Goal: Task Accomplishment & Management: Use online tool/utility

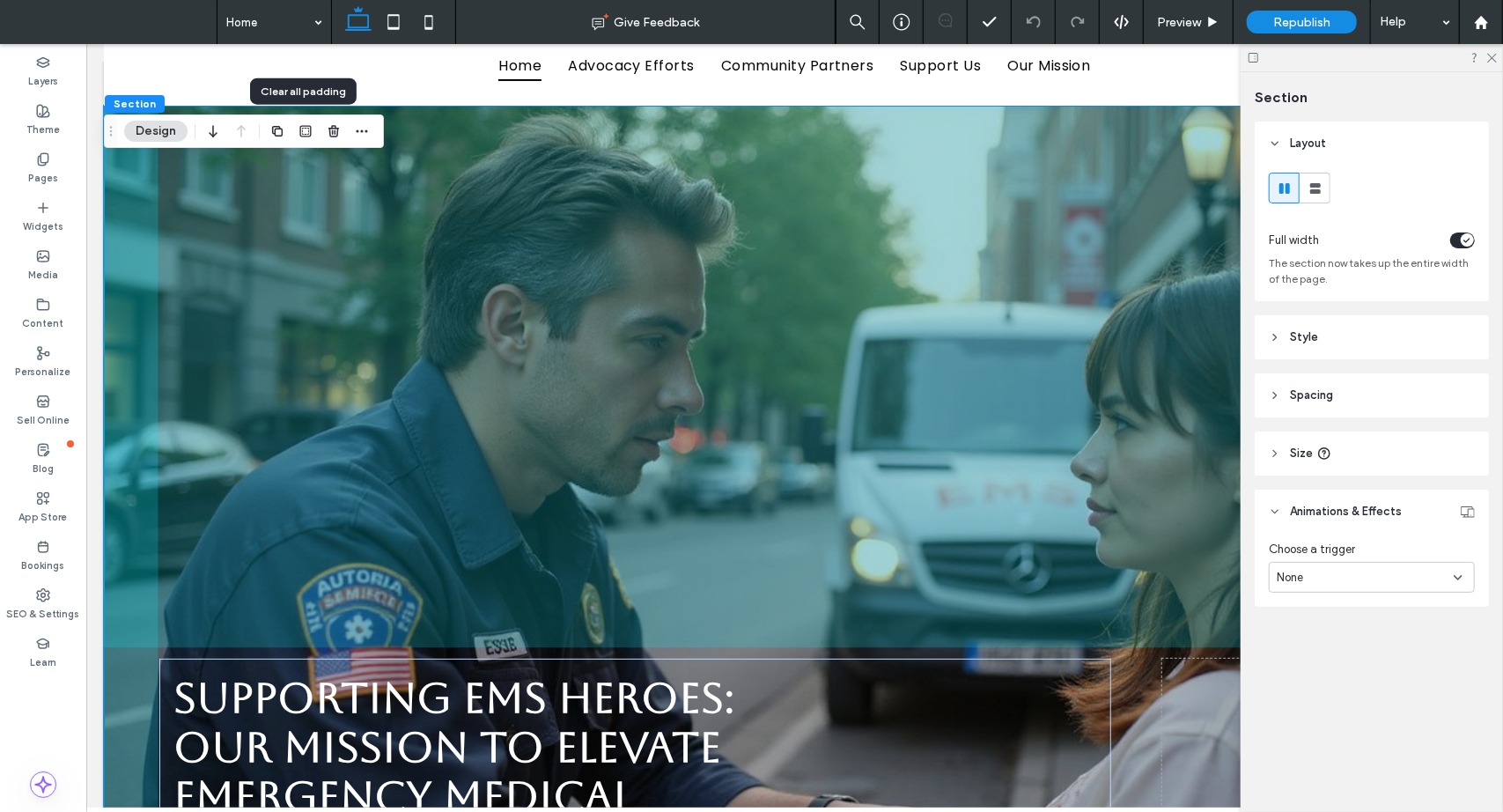
click at [301, 130] on icon "button" at bounding box center [305, 131] width 15 height 15
type input "*"
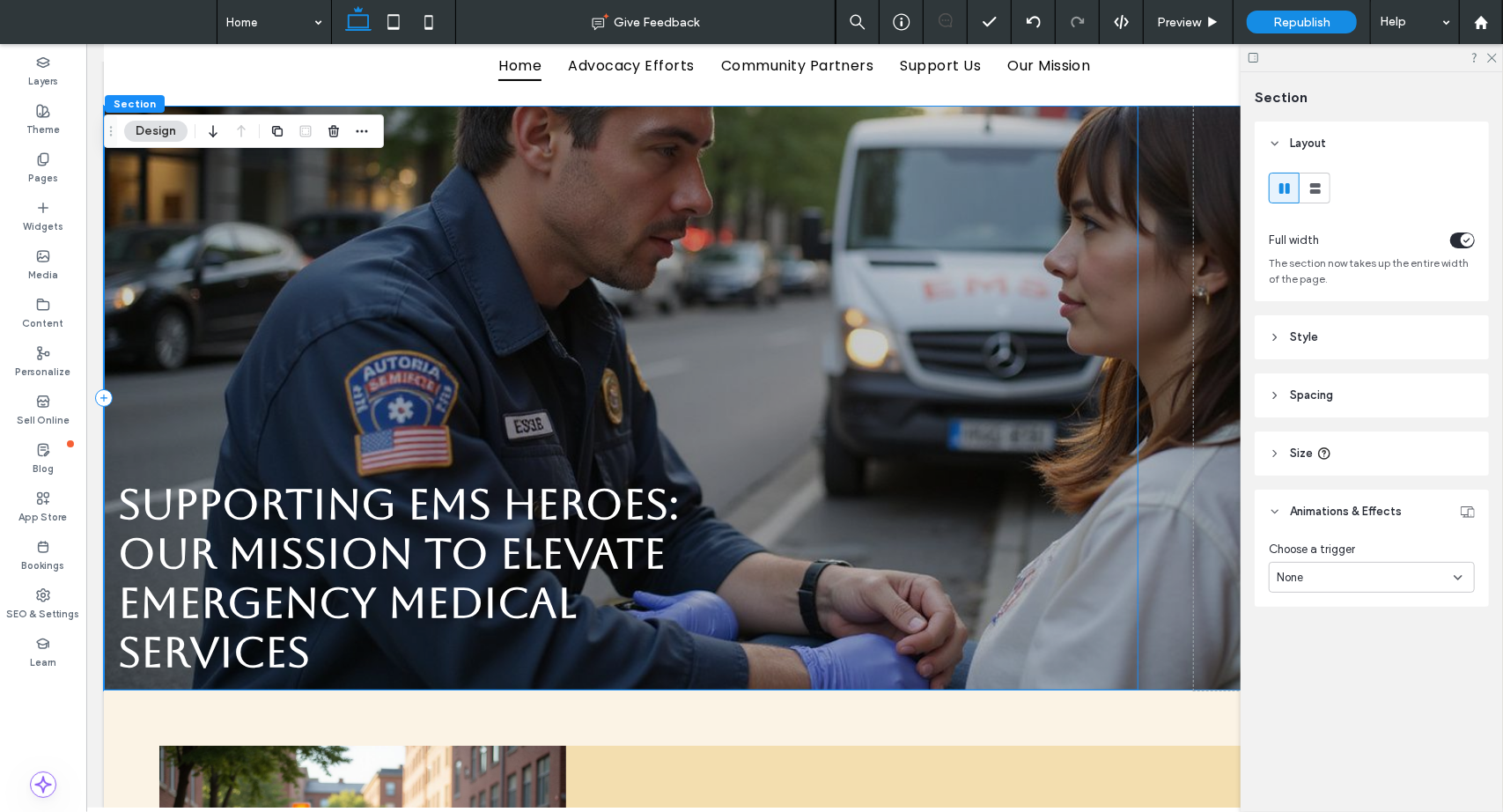
click at [508, 336] on div "Supporting EMS Heroes: Our Mission to Elevate Emergency Medical Services" at bounding box center [619, 396] width 1034 height 584
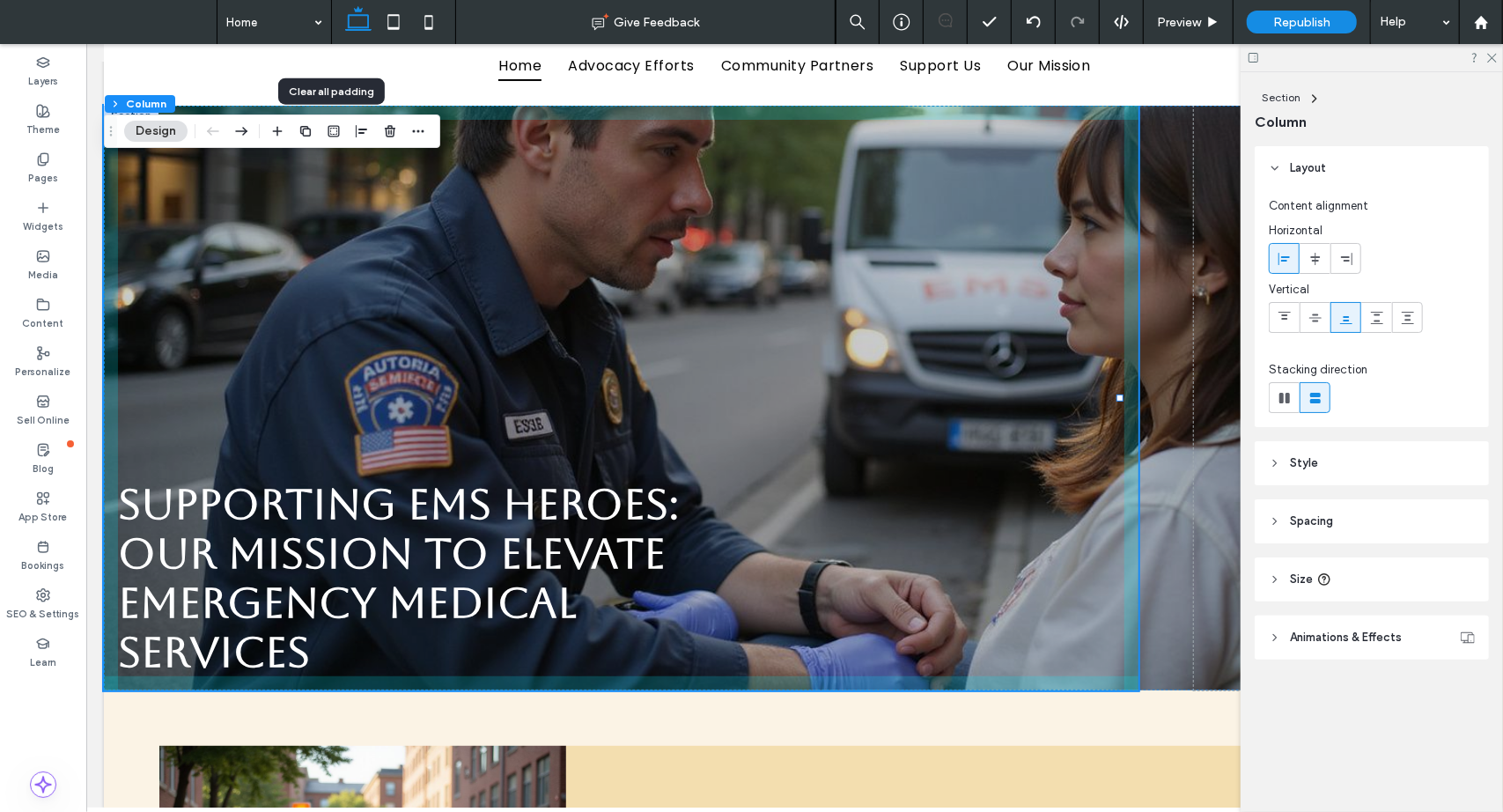
click at [329, 130] on icon "button" at bounding box center [333, 131] width 15 height 15
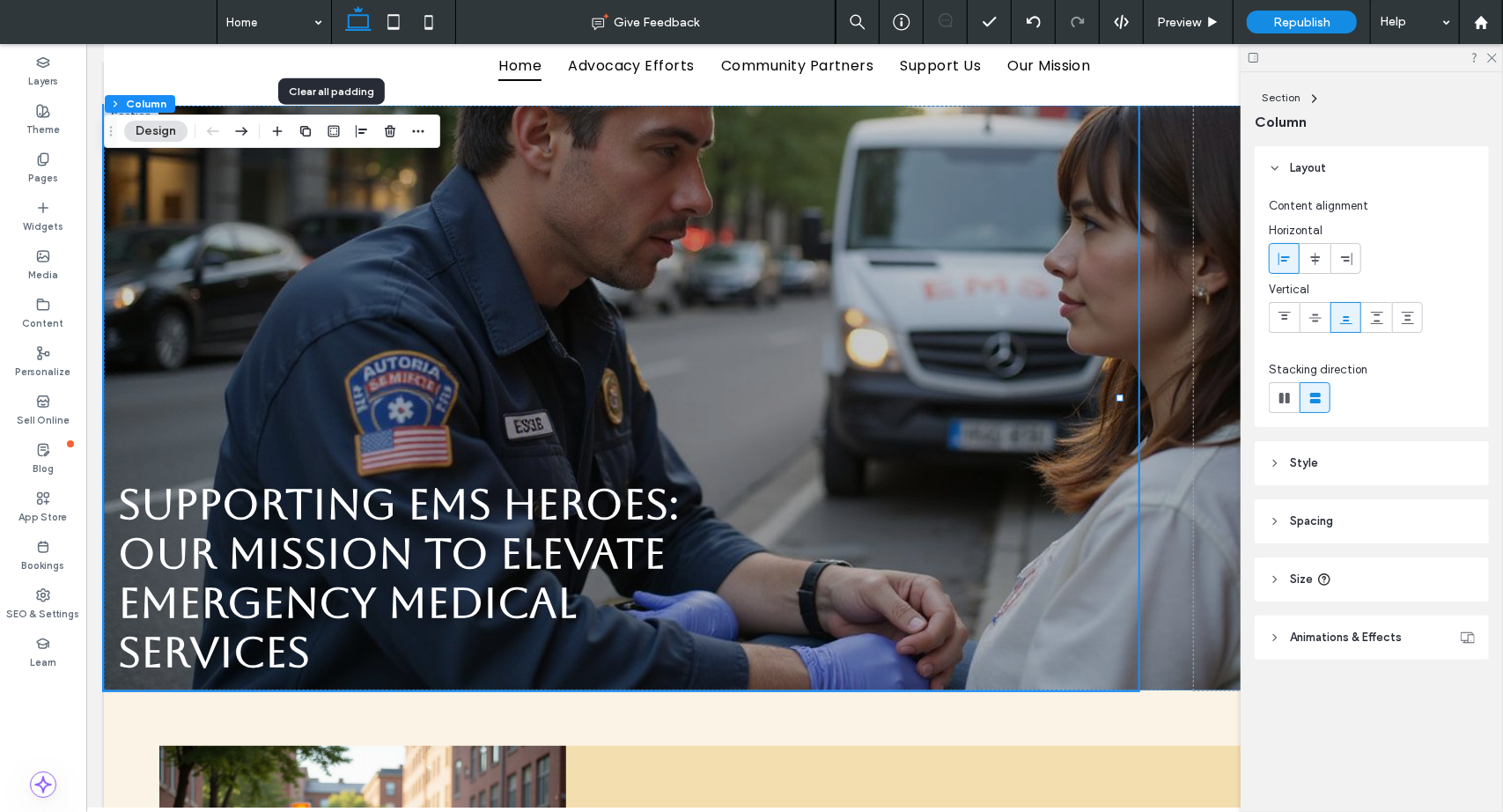
type input "*"
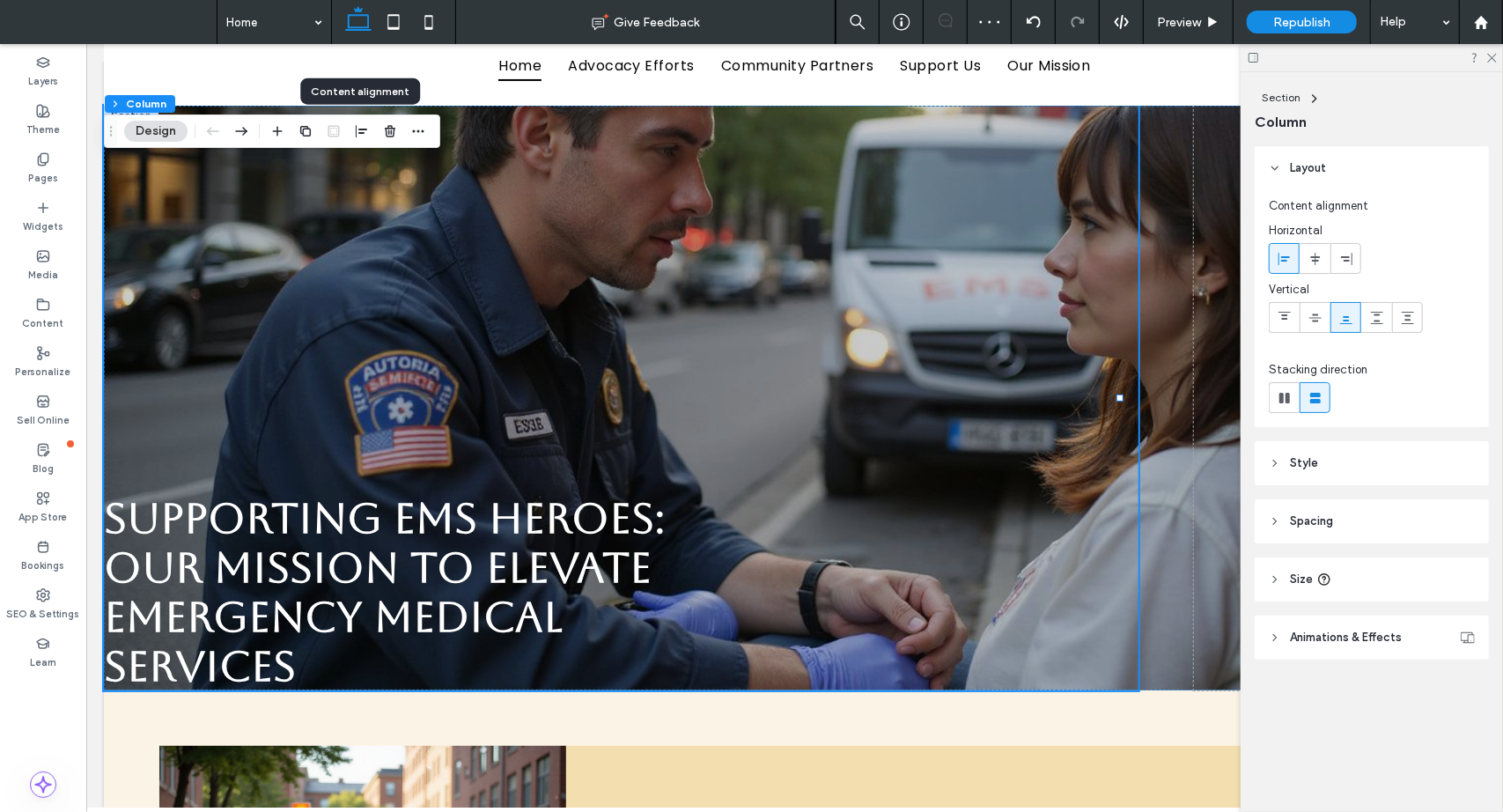
click at [364, 138] on icon "button" at bounding box center [361, 131] width 15 height 15
click at [355, 171] on icon "center" at bounding box center [361, 166] width 15 height 15
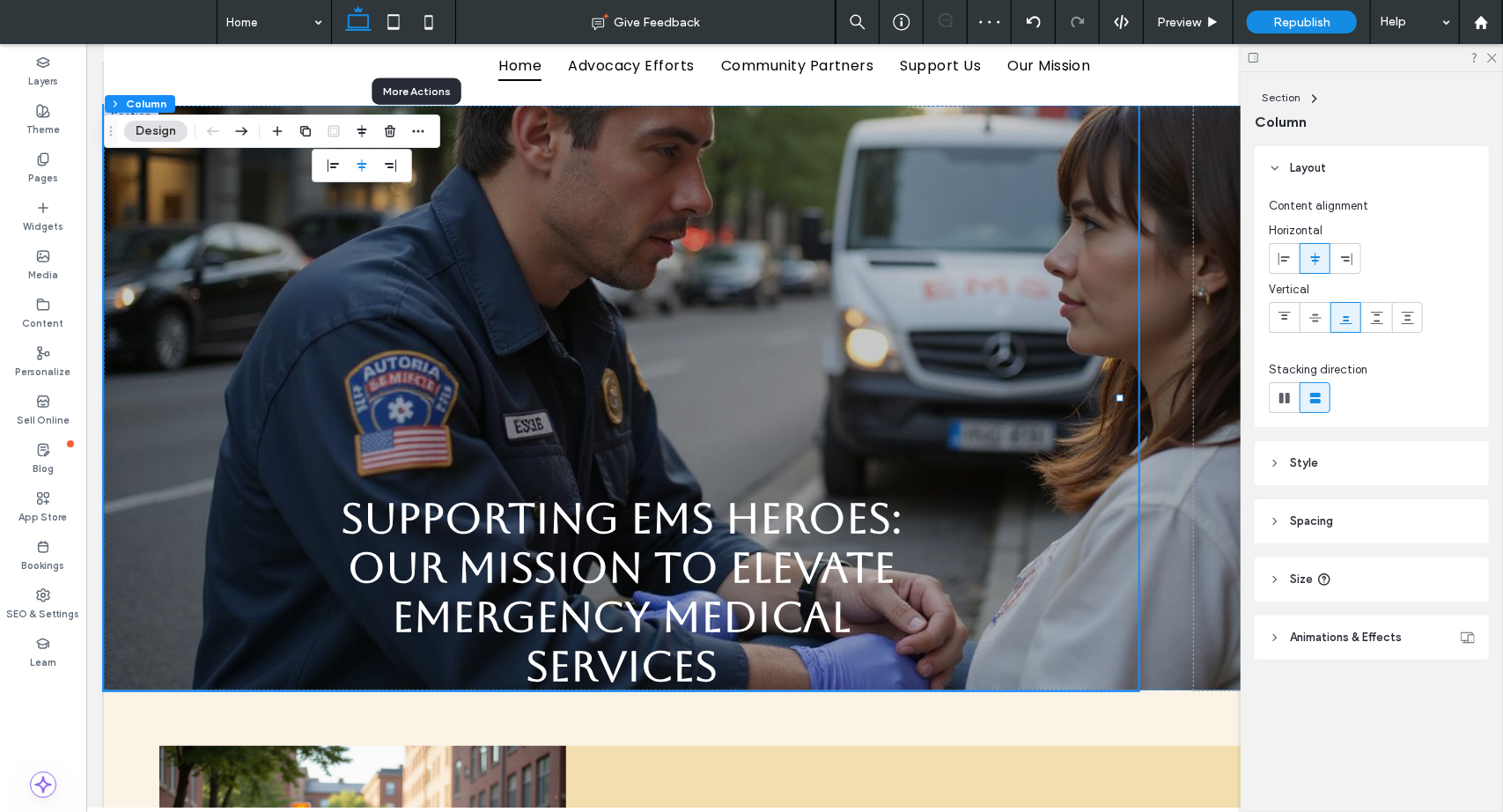
click at [414, 130] on icon "button" at bounding box center [418, 131] width 15 height 15
click at [32, 305] on div "Content" at bounding box center [43, 314] width 86 height 48
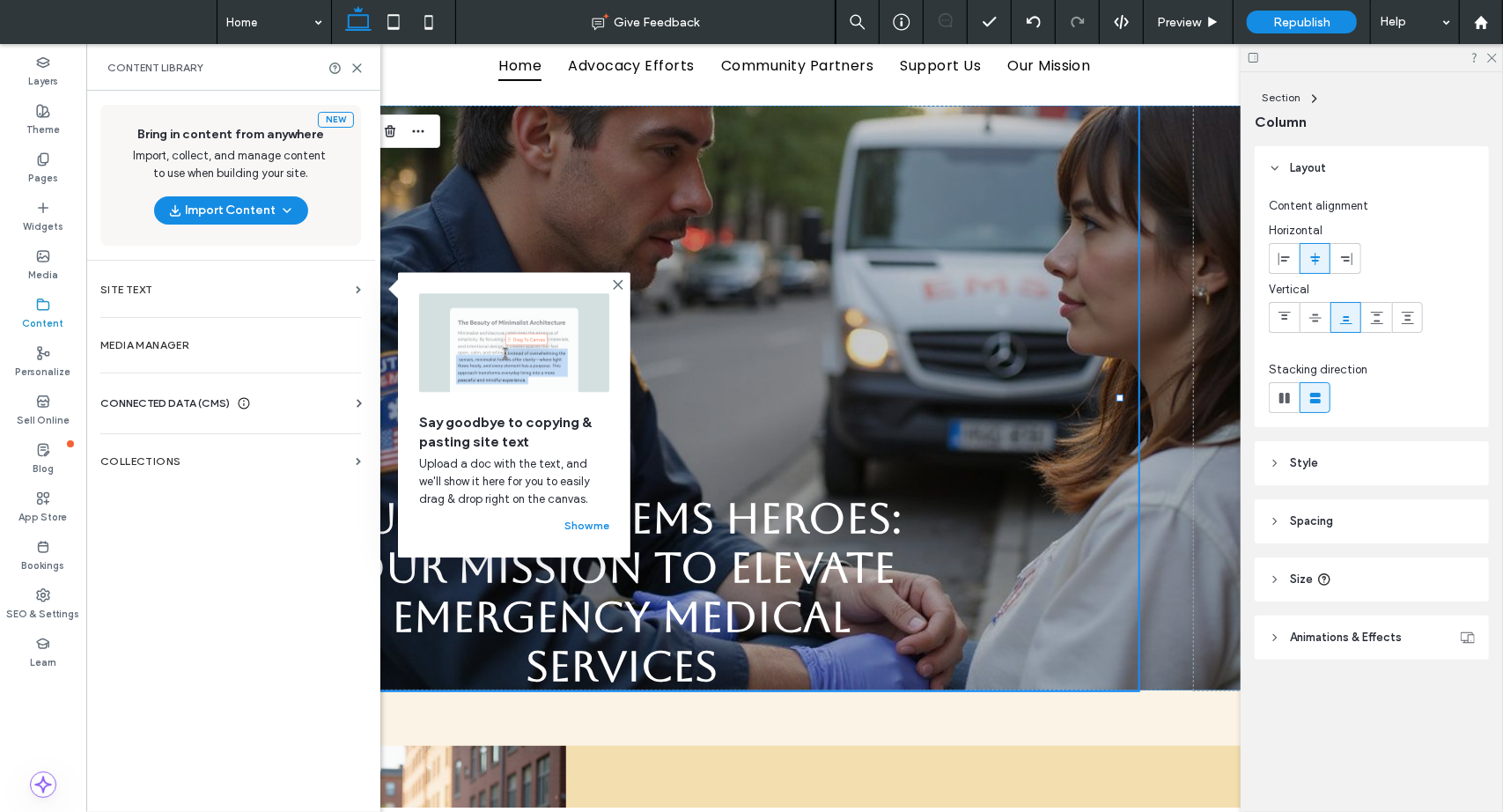
click at [1491, 56] on icon at bounding box center [1490, 57] width 12 height 12
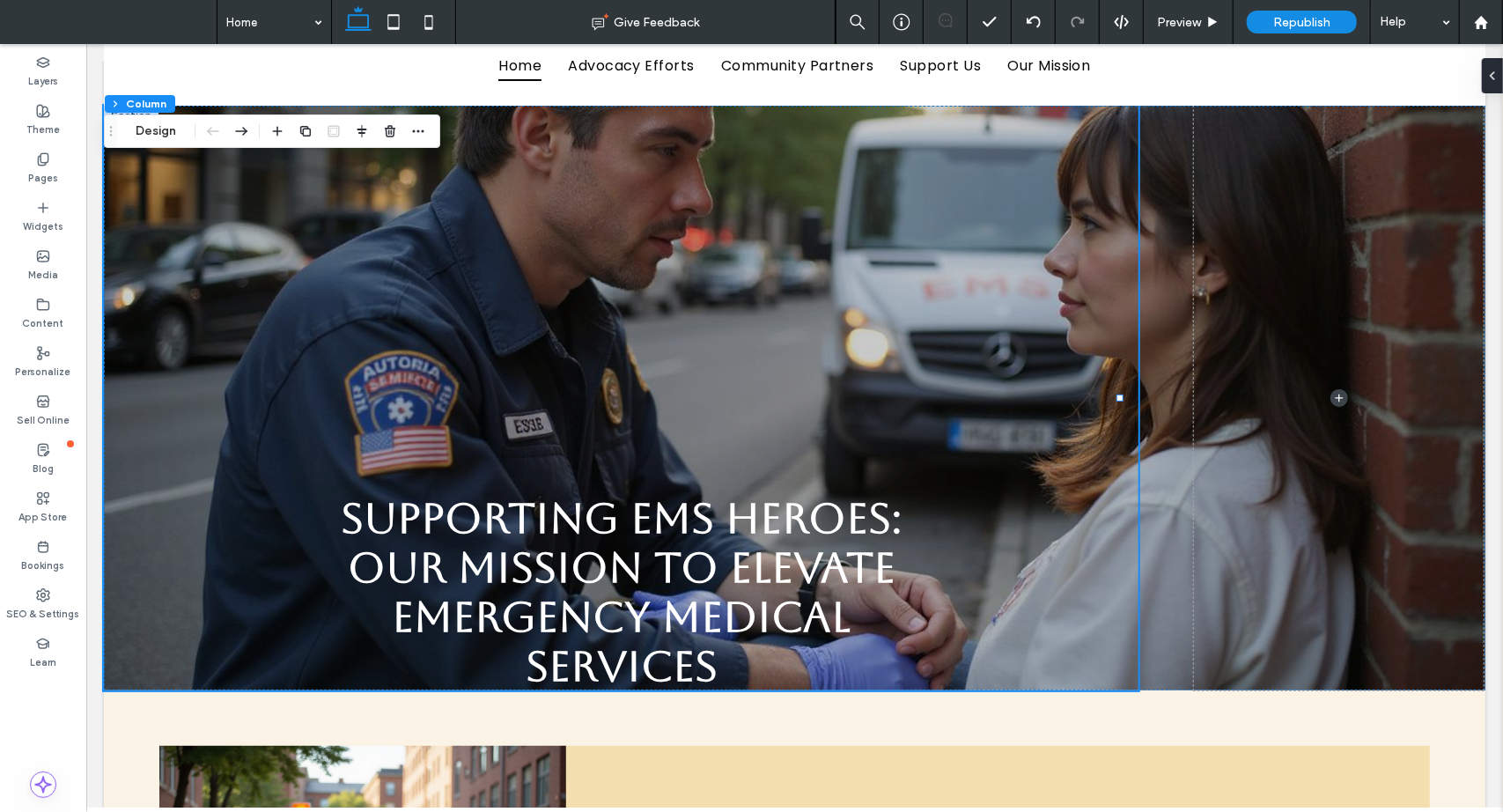
click at [43, 163] on icon at bounding box center [43, 159] width 15 height 15
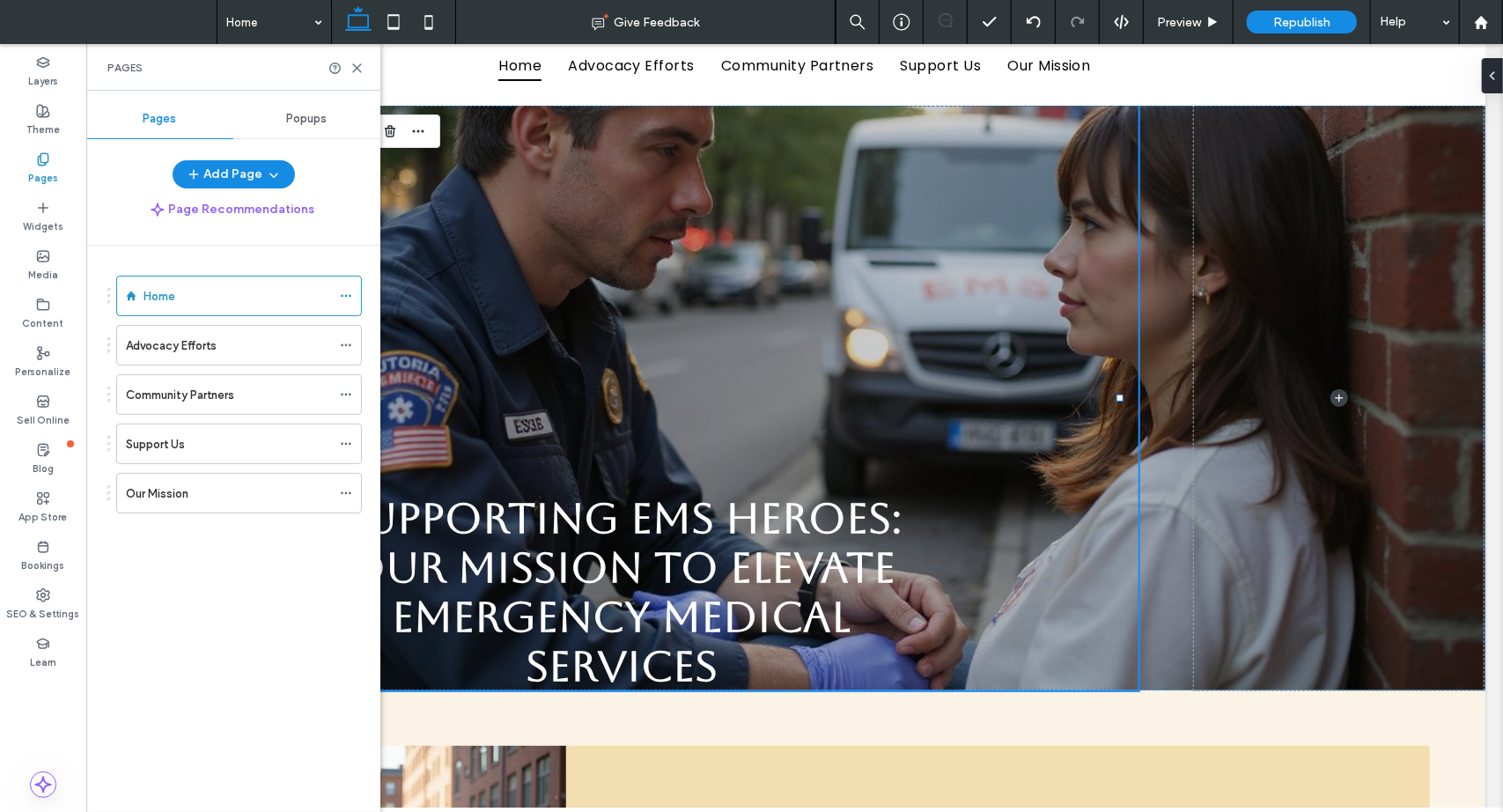
click at [340, 295] on icon at bounding box center [346, 296] width 13 height 13
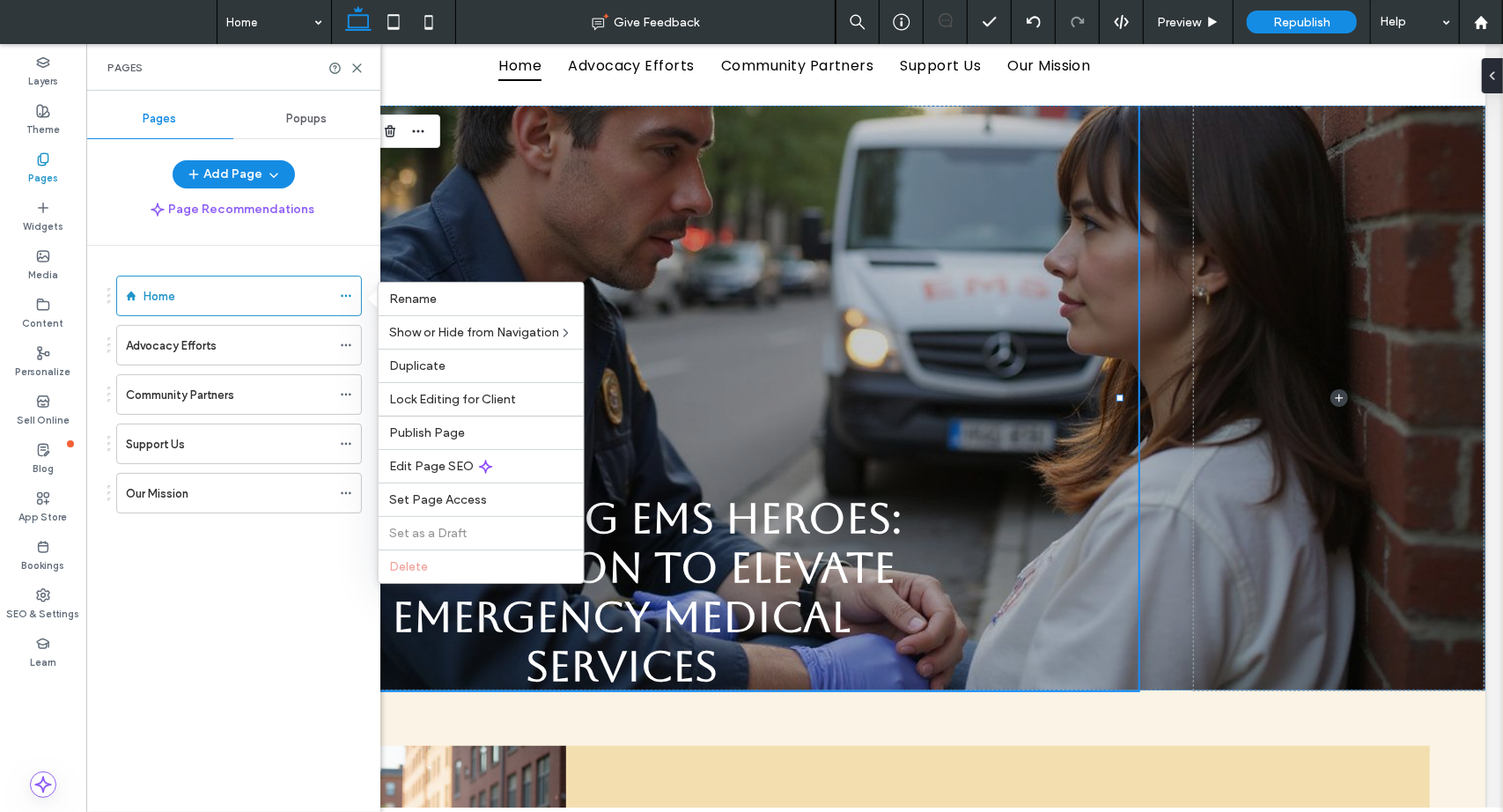
click at [42, 119] on label "Theme" at bounding box center [43, 128] width 34 height 19
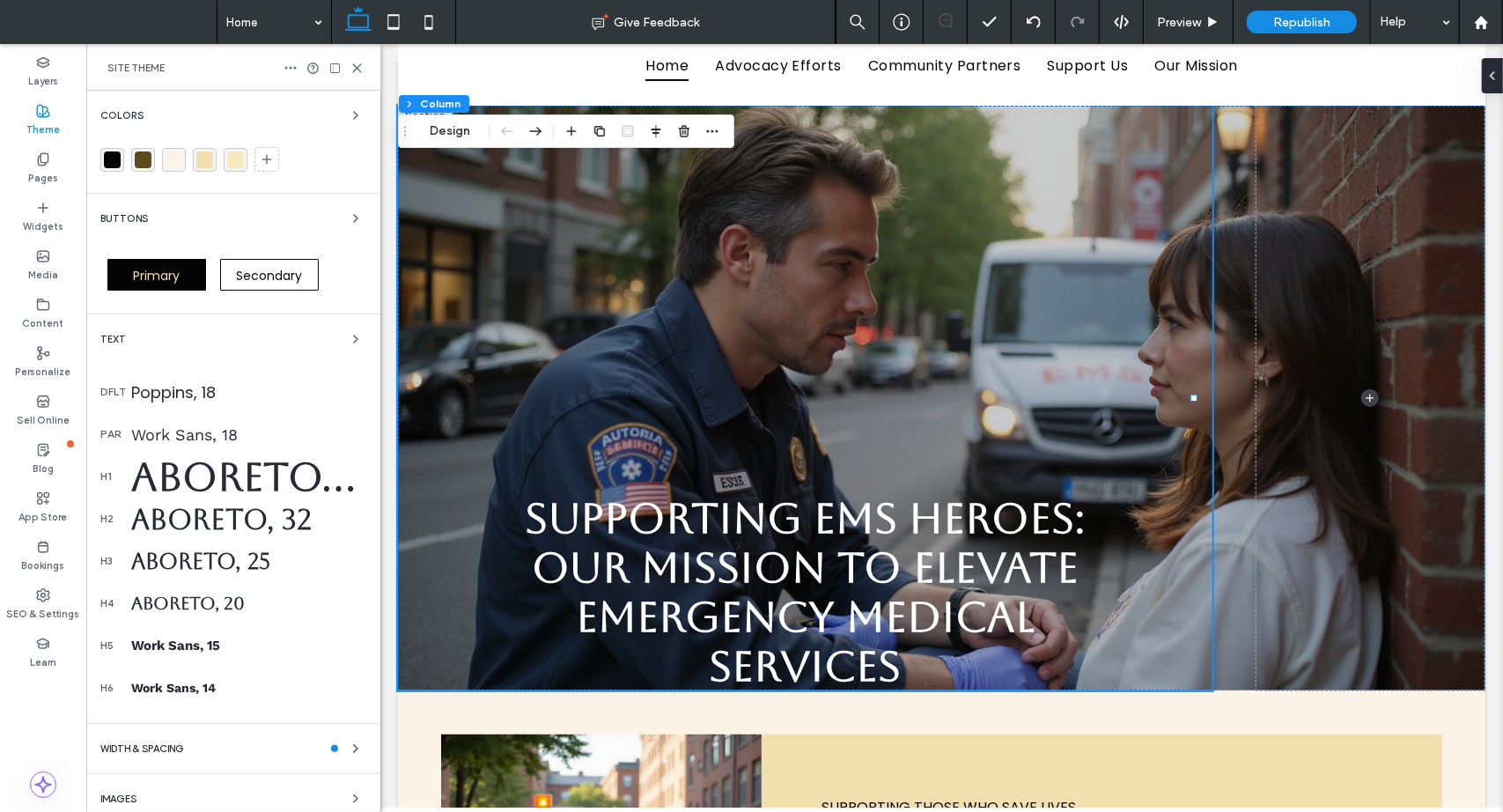
click at [47, 66] on icon at bounding box center [43, 62] width 15 height 15
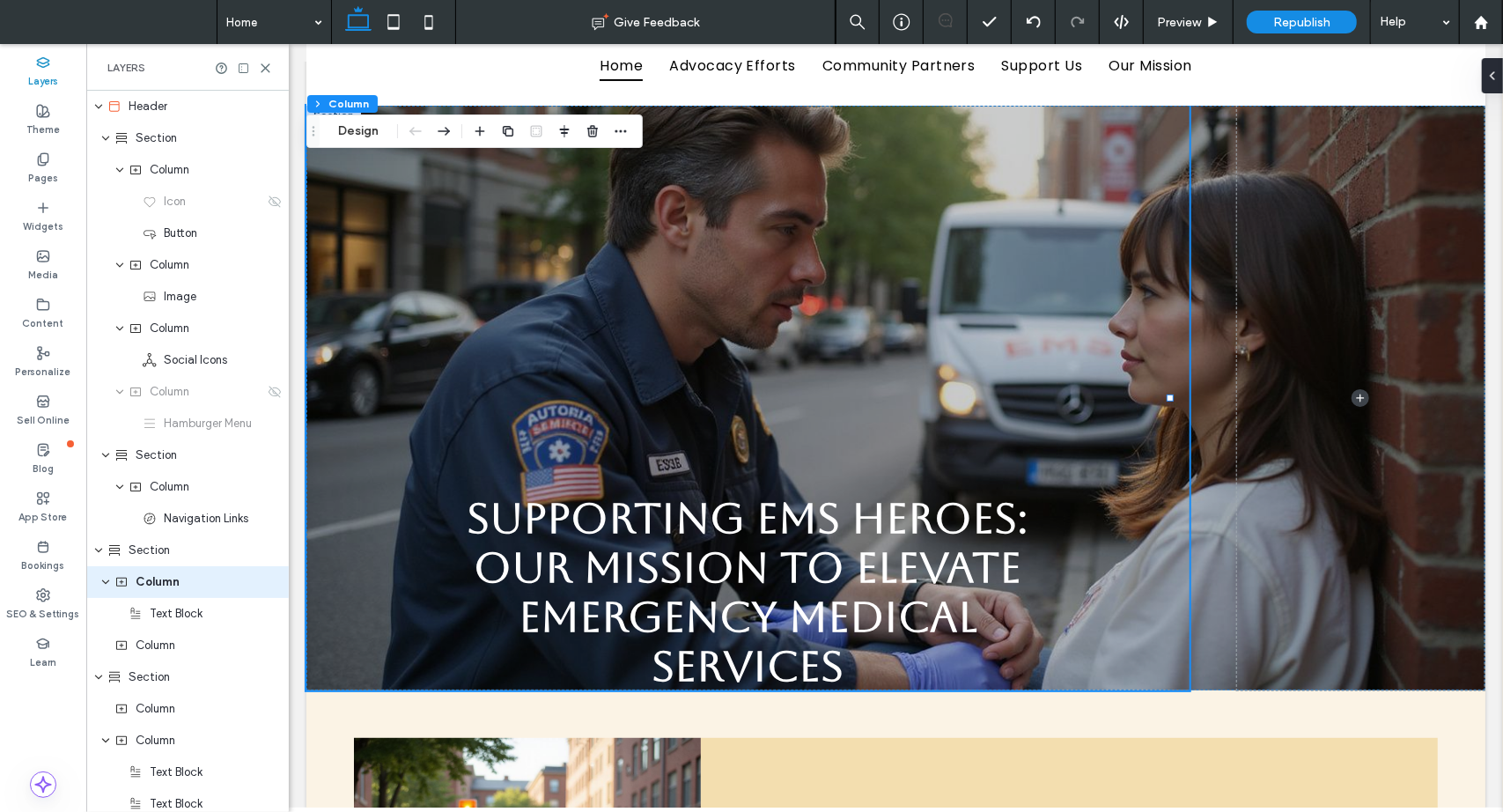
click at [191, 309] on div "Image" at bounding box center [187, 297] width 203 height 32
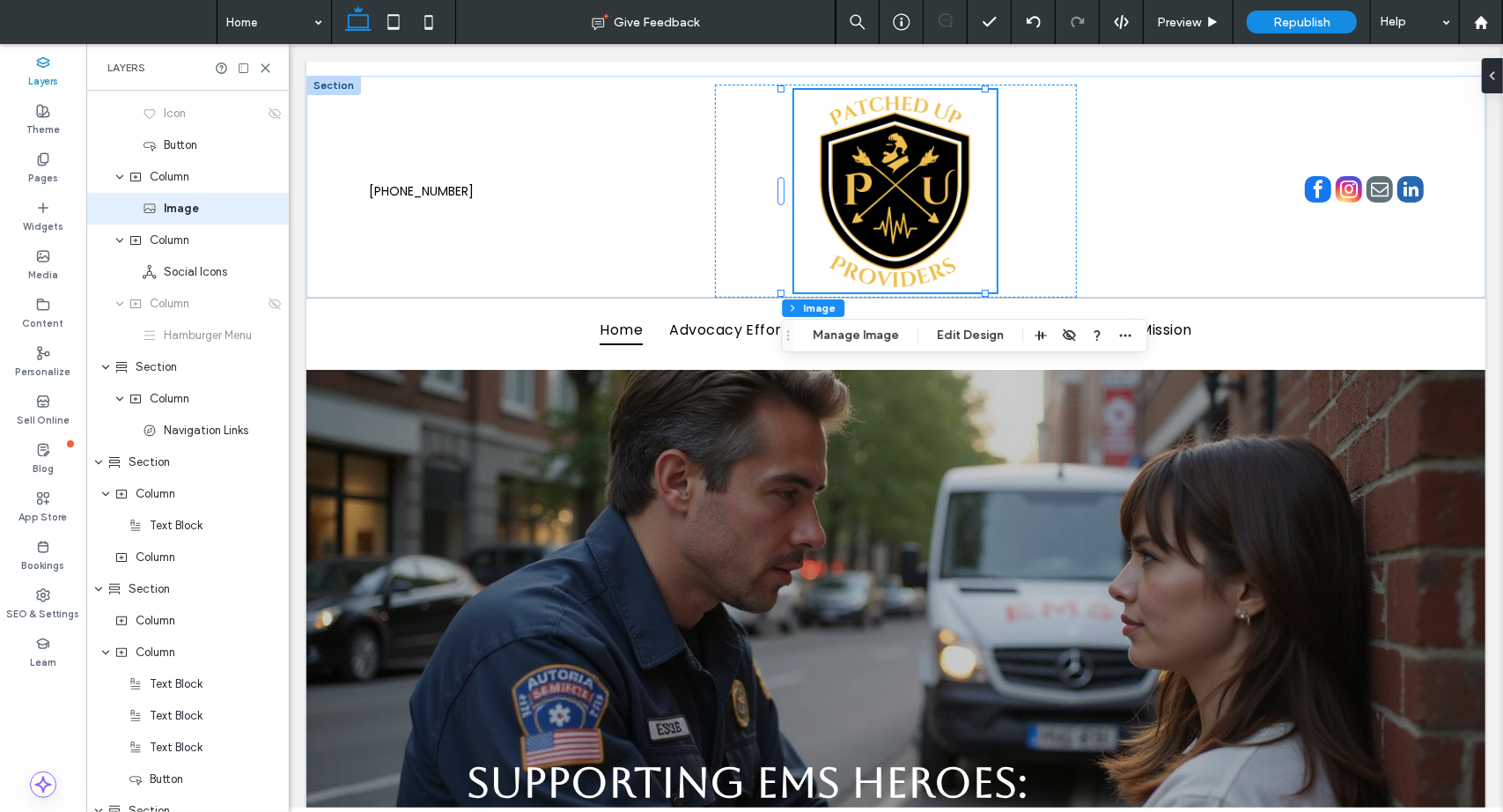
scroll to position [176, 0]
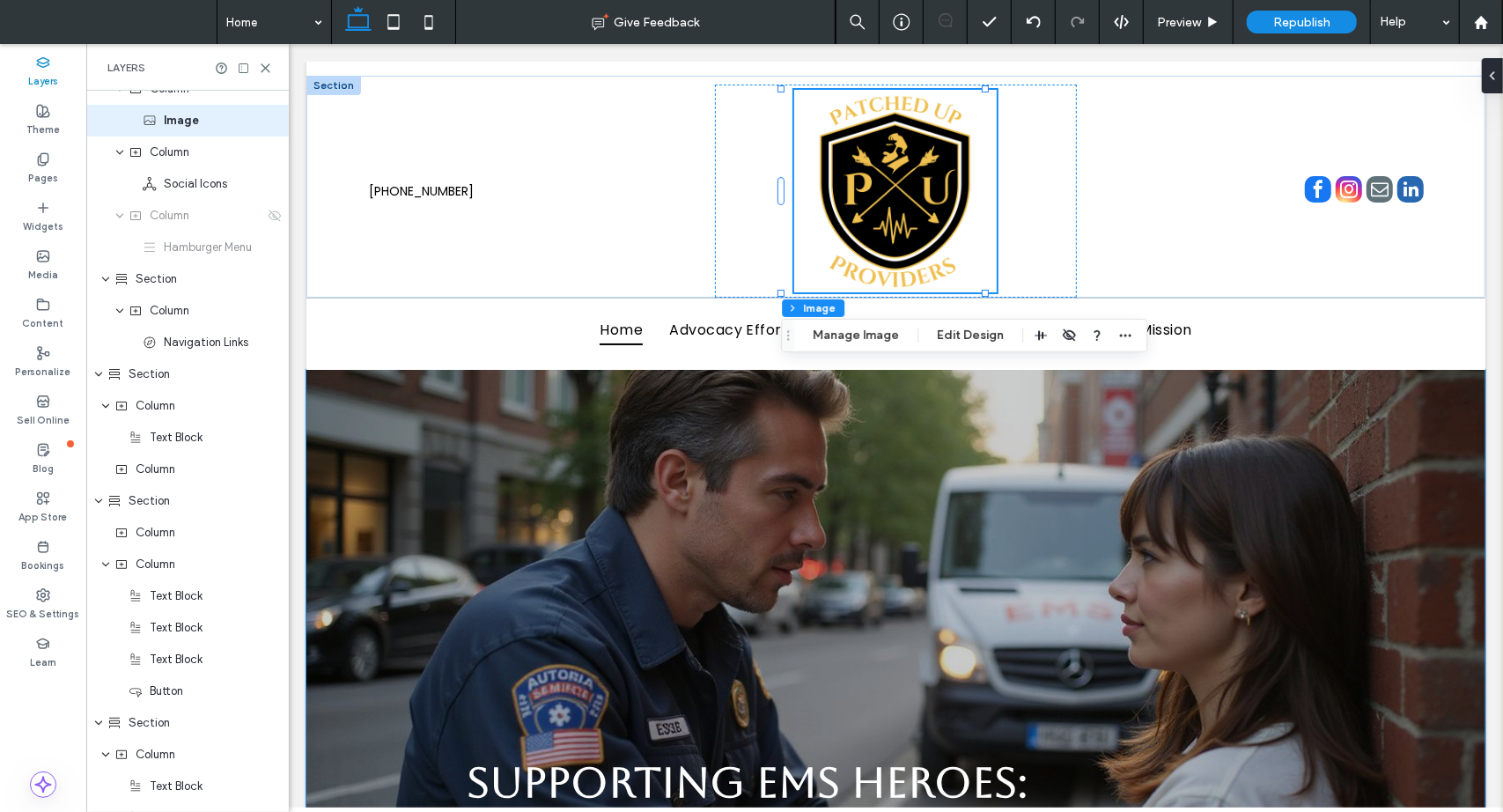
click at [97, 376] on icon "expand Section" at bounding box center [98, 374] width 11 height 15
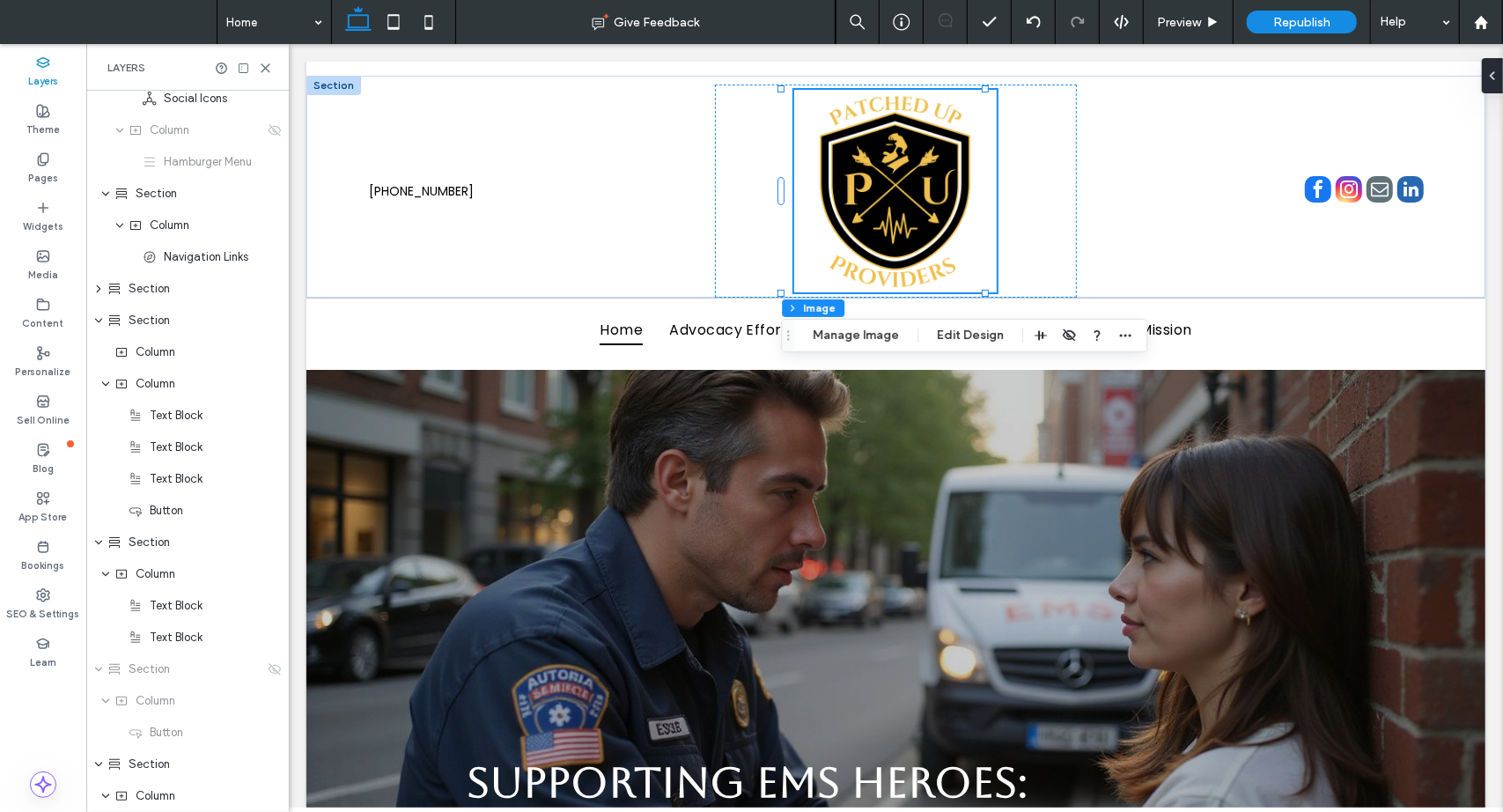
scroll to position [265, 0]
click at [92, 542] on div "Section" at bounding box center [187, 539] width 203 height 32
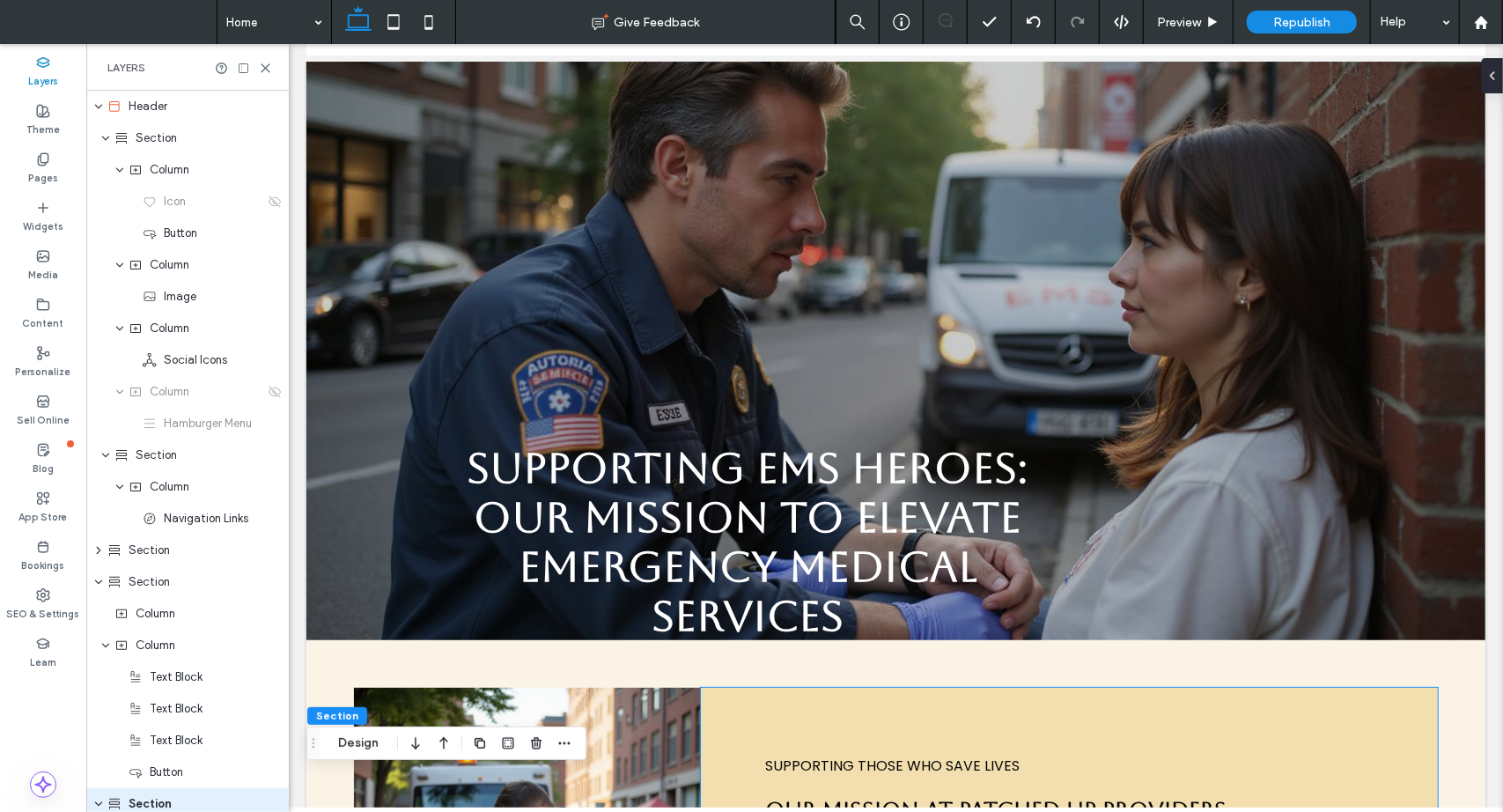
scroll to position [0, 0]
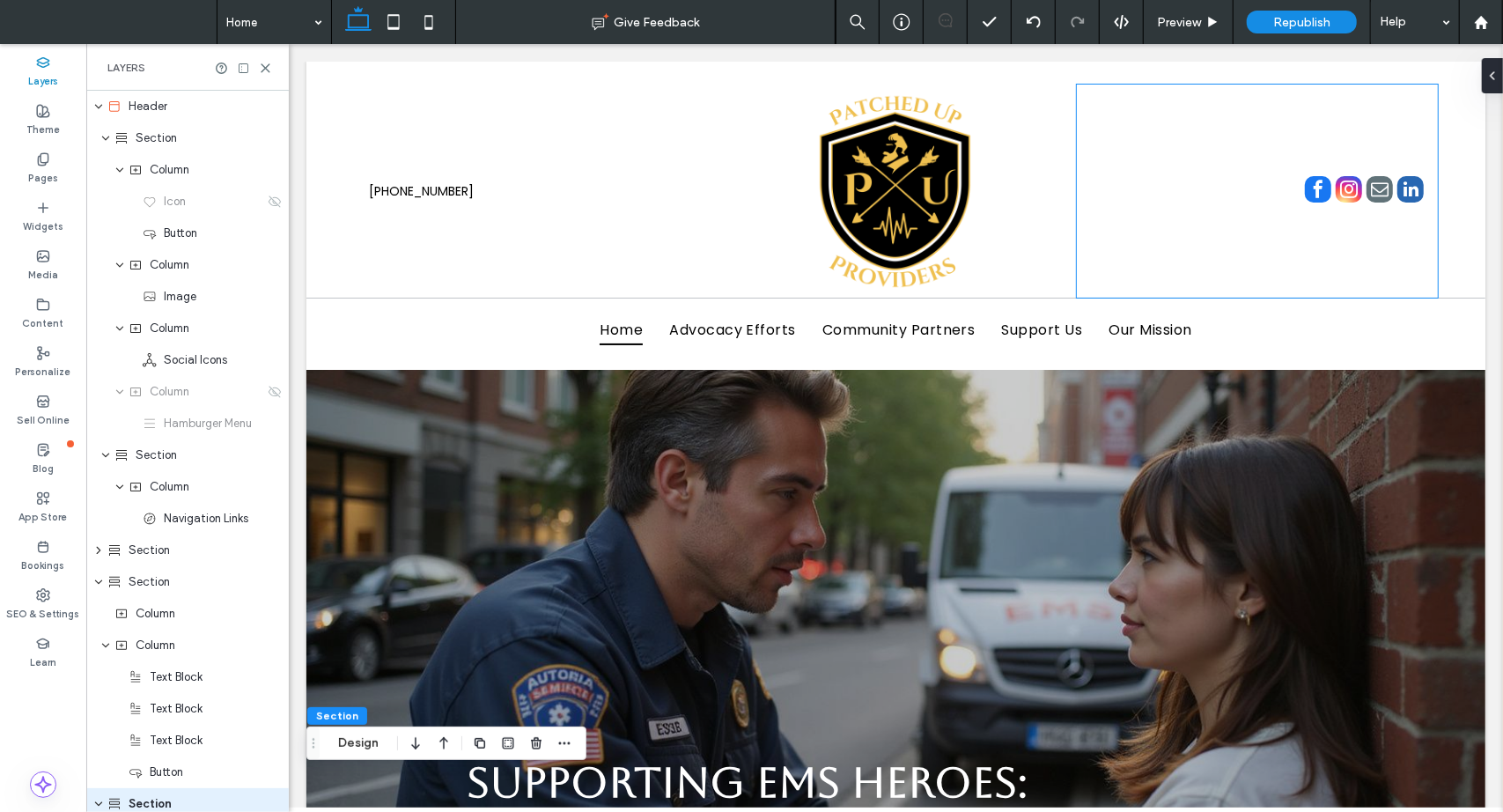
click at [116, 329] on icon "expand Column" at bounding box center [119, 328] width 11 height 15
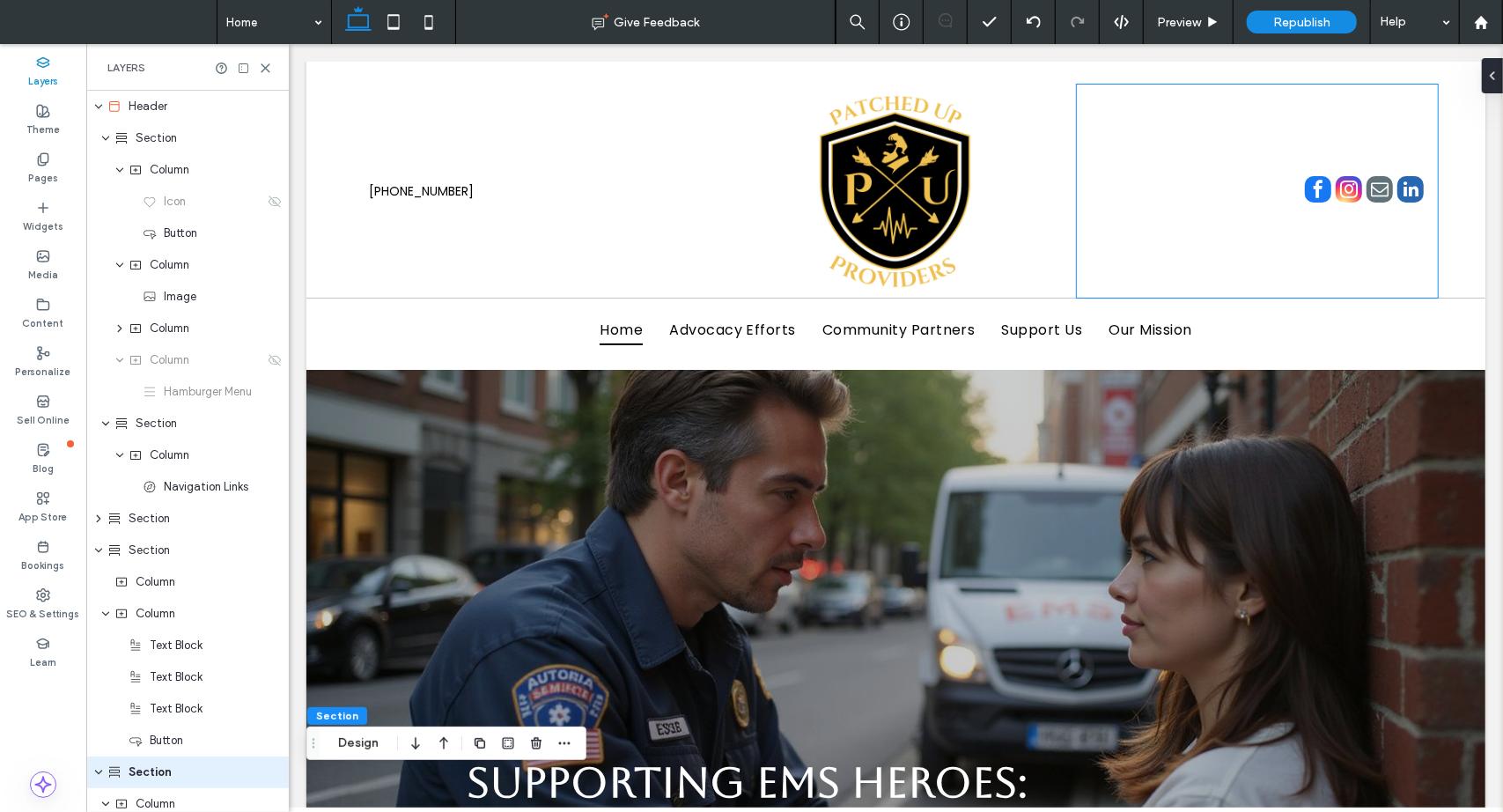
click at [116, 329] on icon "expand Column" at bounding box center [119, 328] width 15 height 11
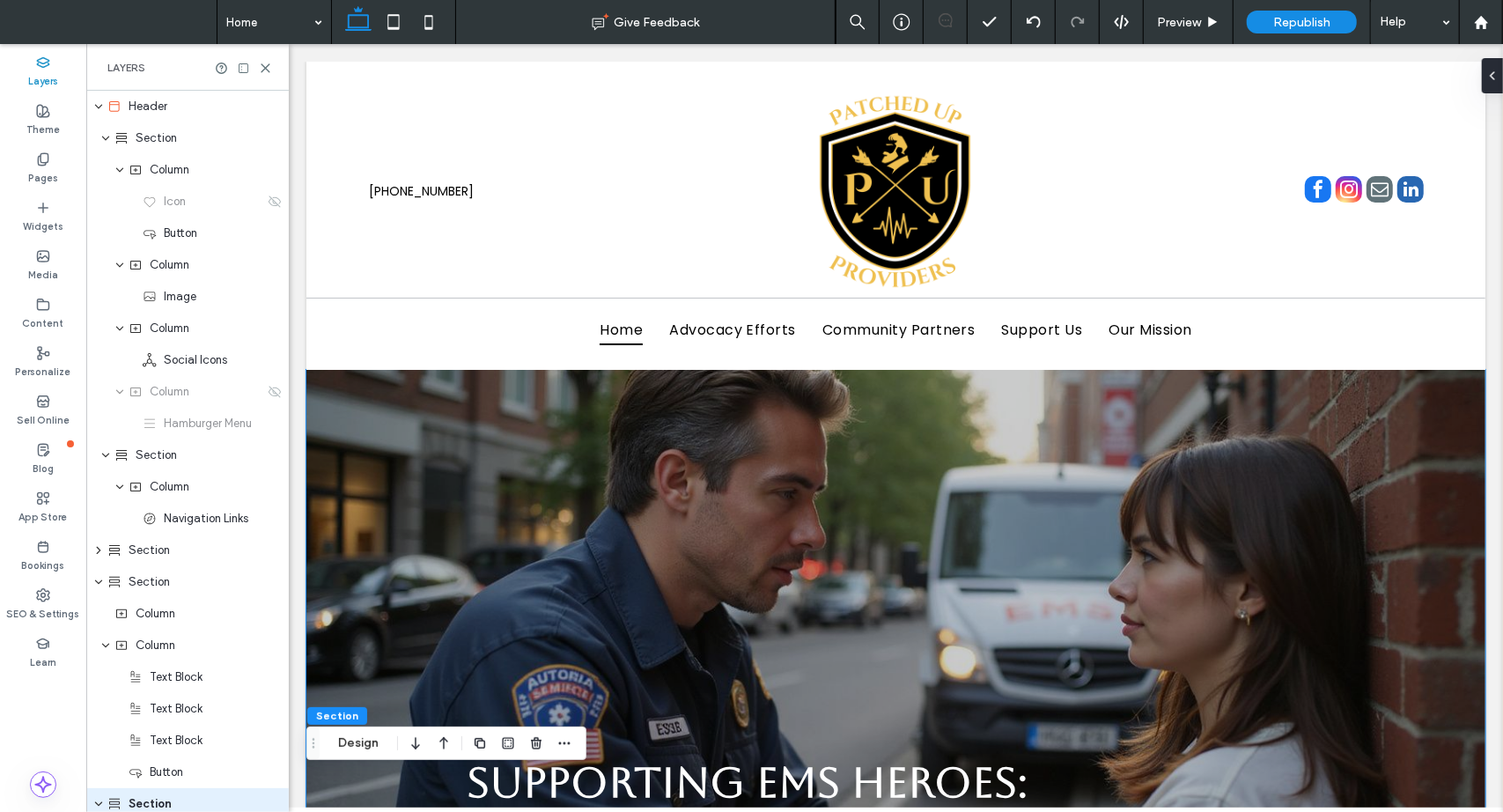
click at [99, 545] on icon "expand Section" at bounding box center [98, 549] width 15 height 11
click at [263, 66] on icon at bounding box center [266, 69] width 14 height 14
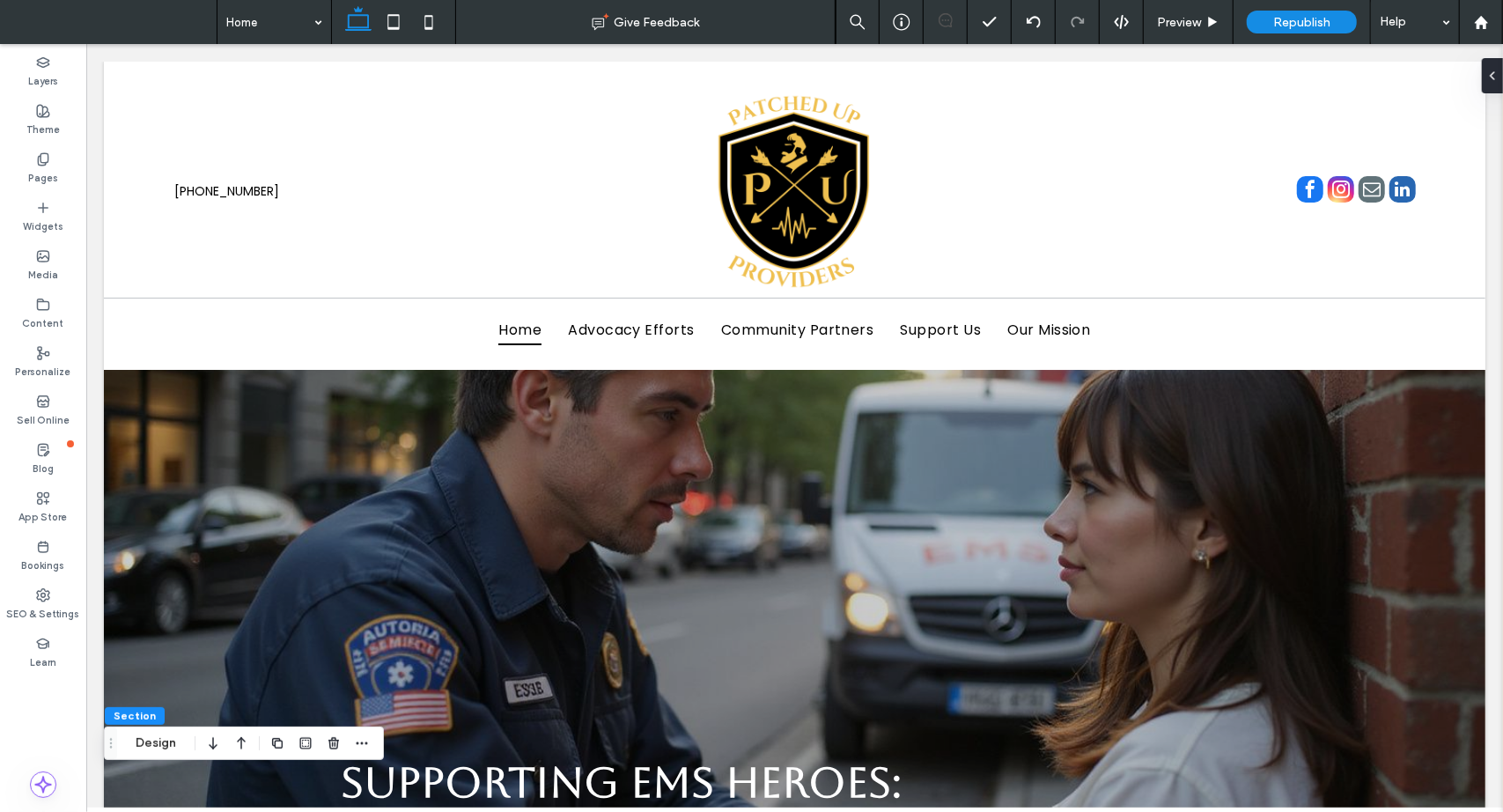
click at [1405, 16] on div "Help" at bounding box center [1414, 21] width 88 height 44
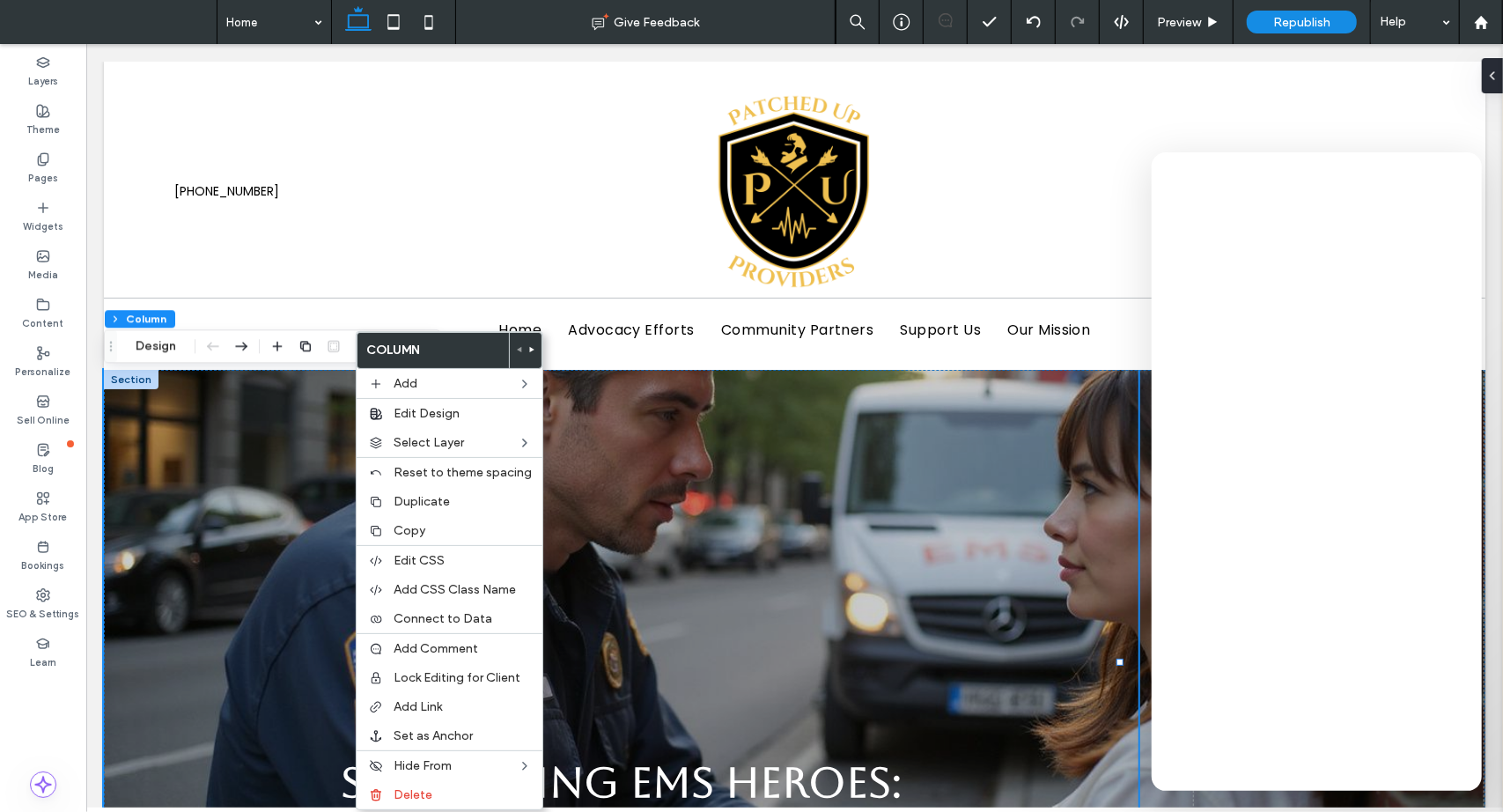
click at [427, 409] on span "Edit Design" at bounding box center [426, 413] width 66 height 15
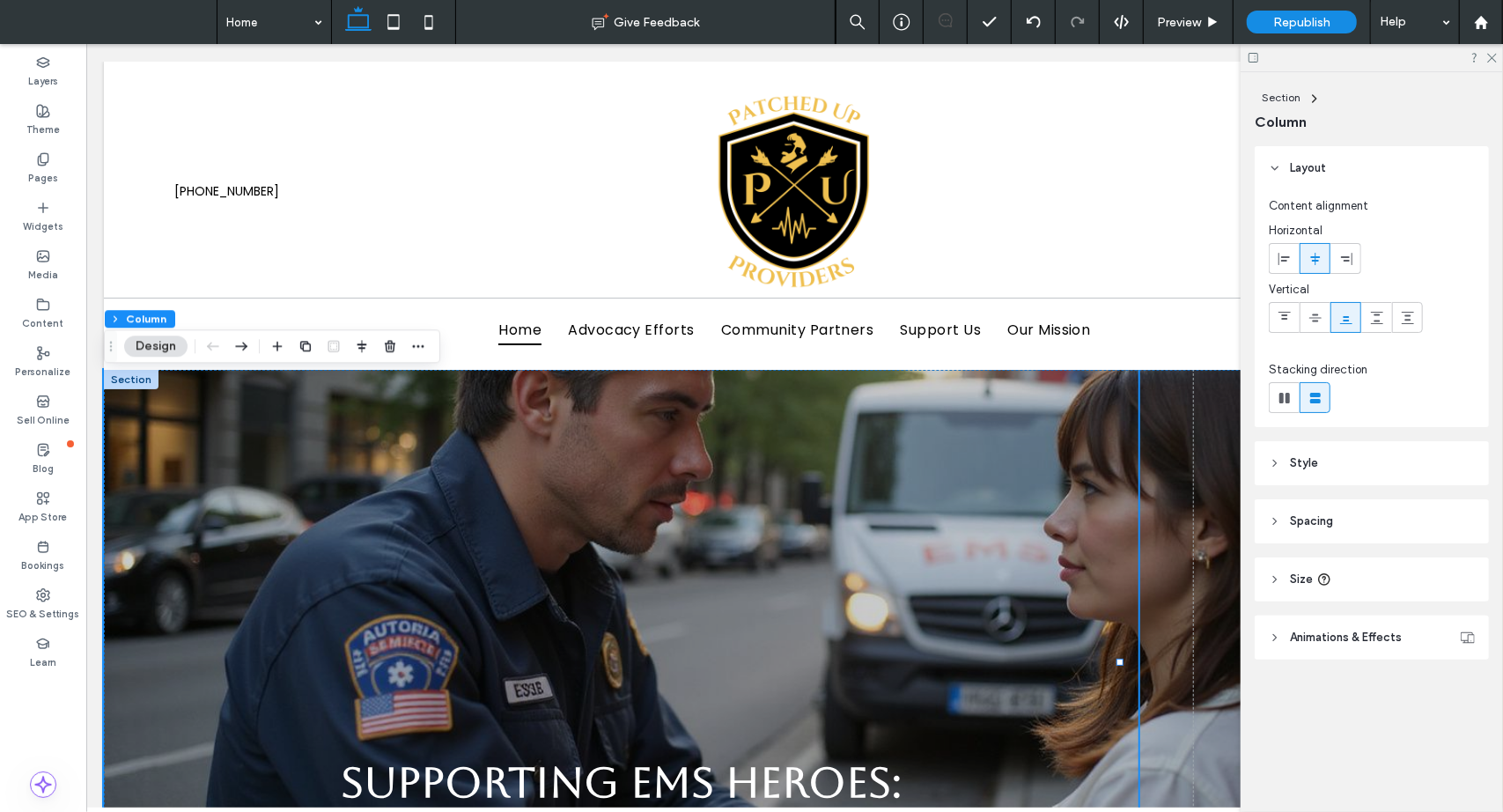
click at [1492, 58] on use at bounding box center [1491, 58] width 10 height 10
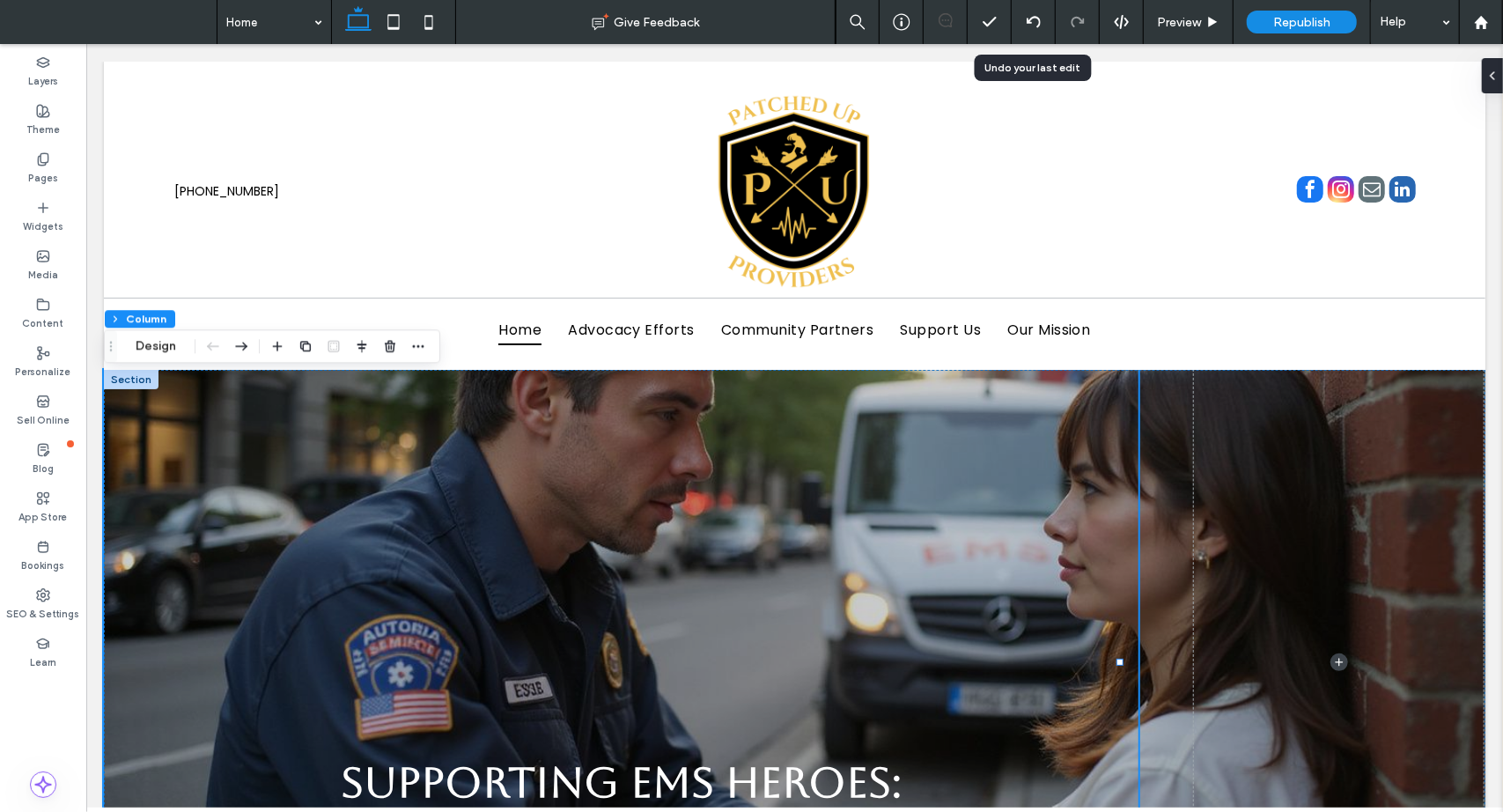
click at [1037, 21] on icon at bounding box center [1033, 21] width 15 height 15
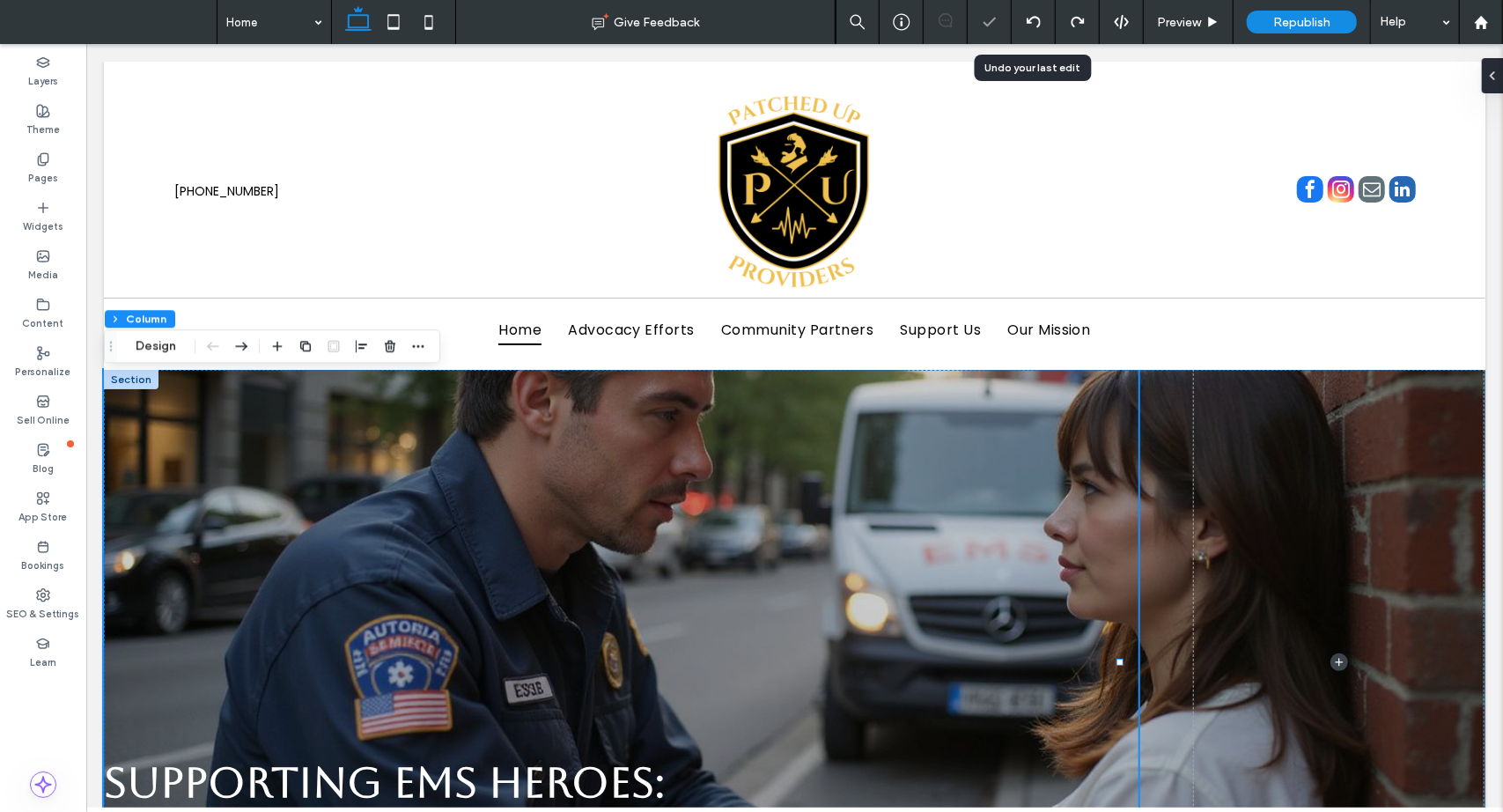
click at [1037, 21] on icon at bounding box center [1033, 21] width 15 height 15
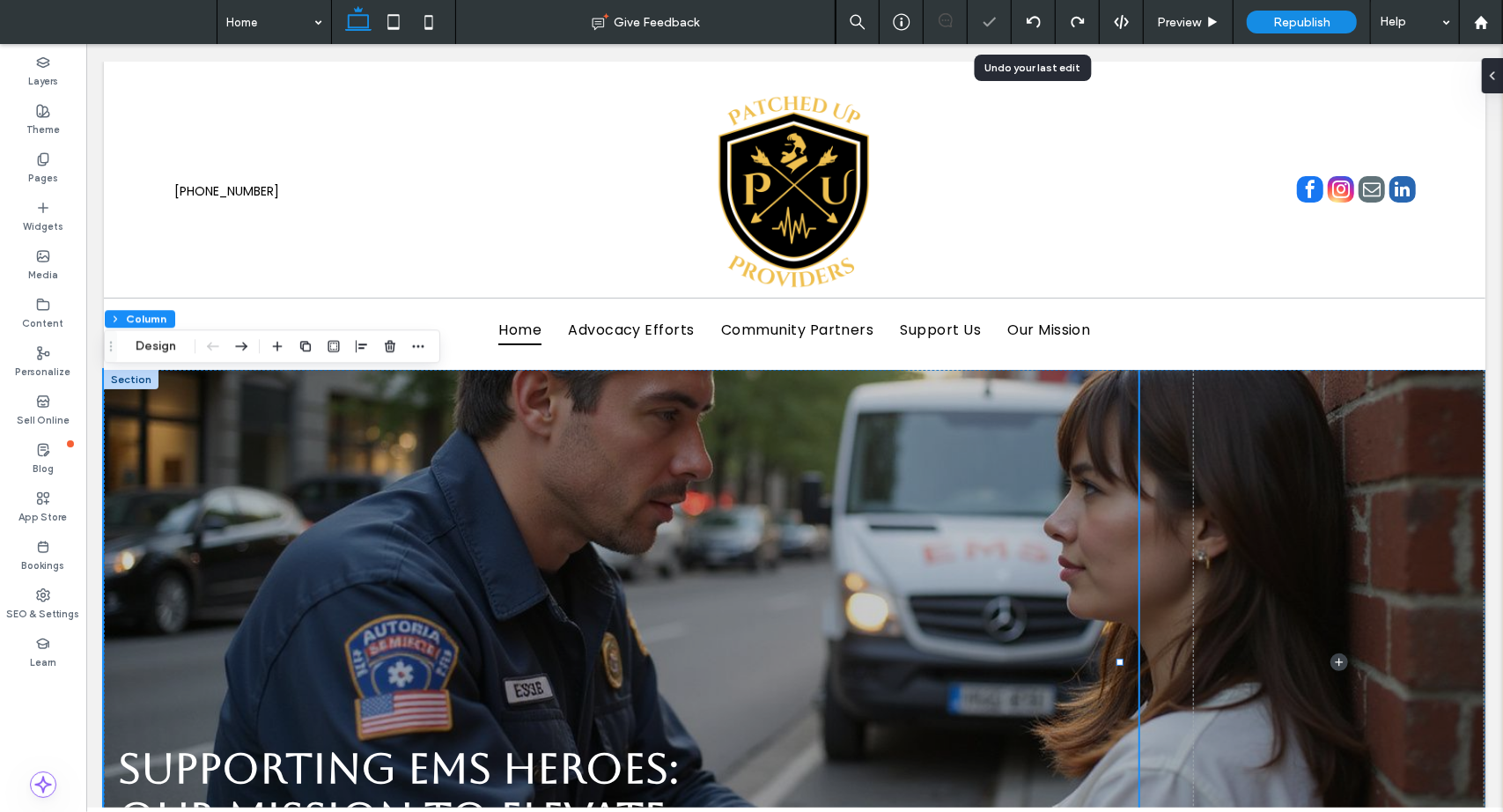
click at [1037, 21] on icon at bounding box center [1033, 21] width 15 height 15
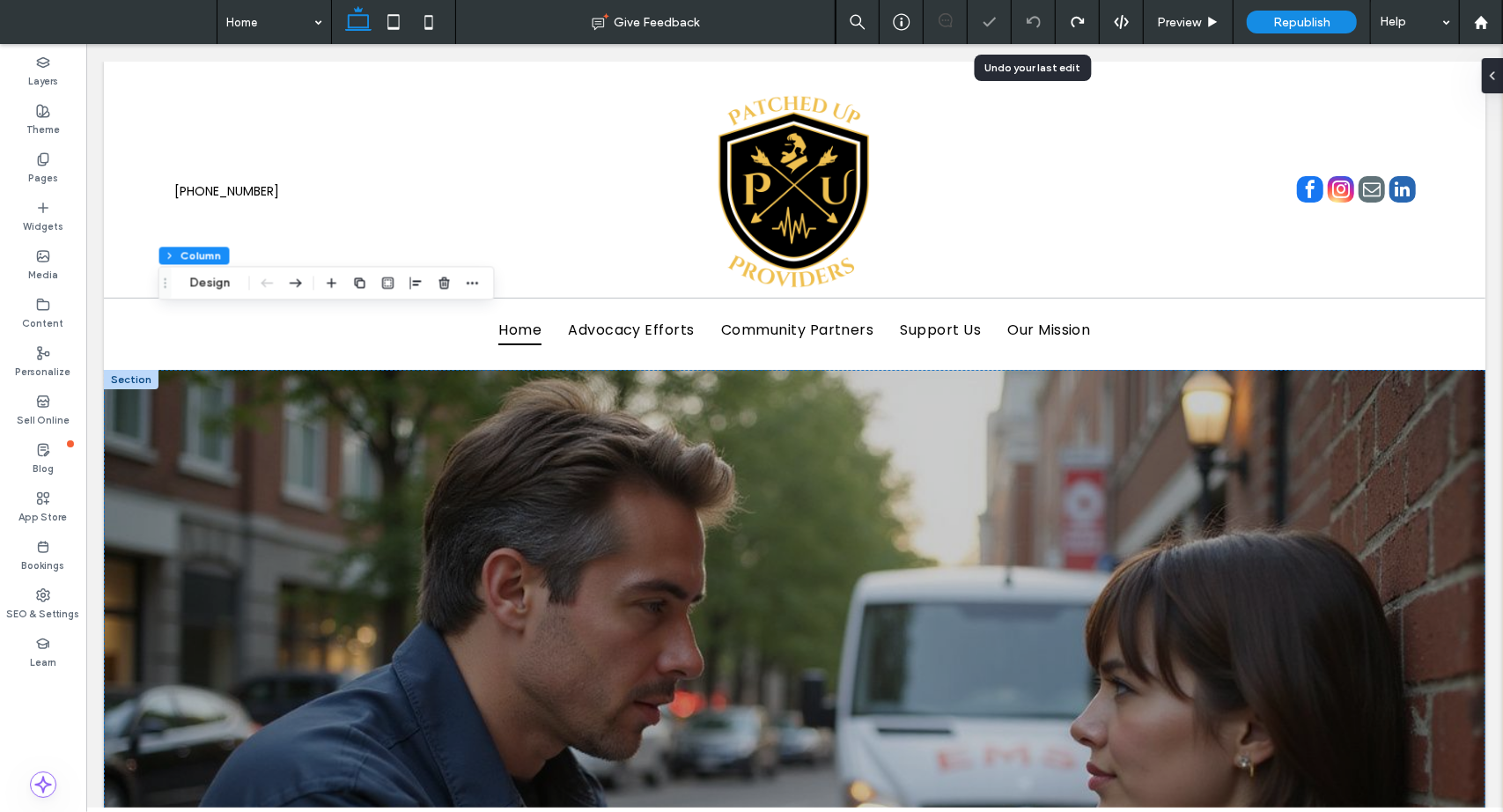
scroll to position [605, 0]
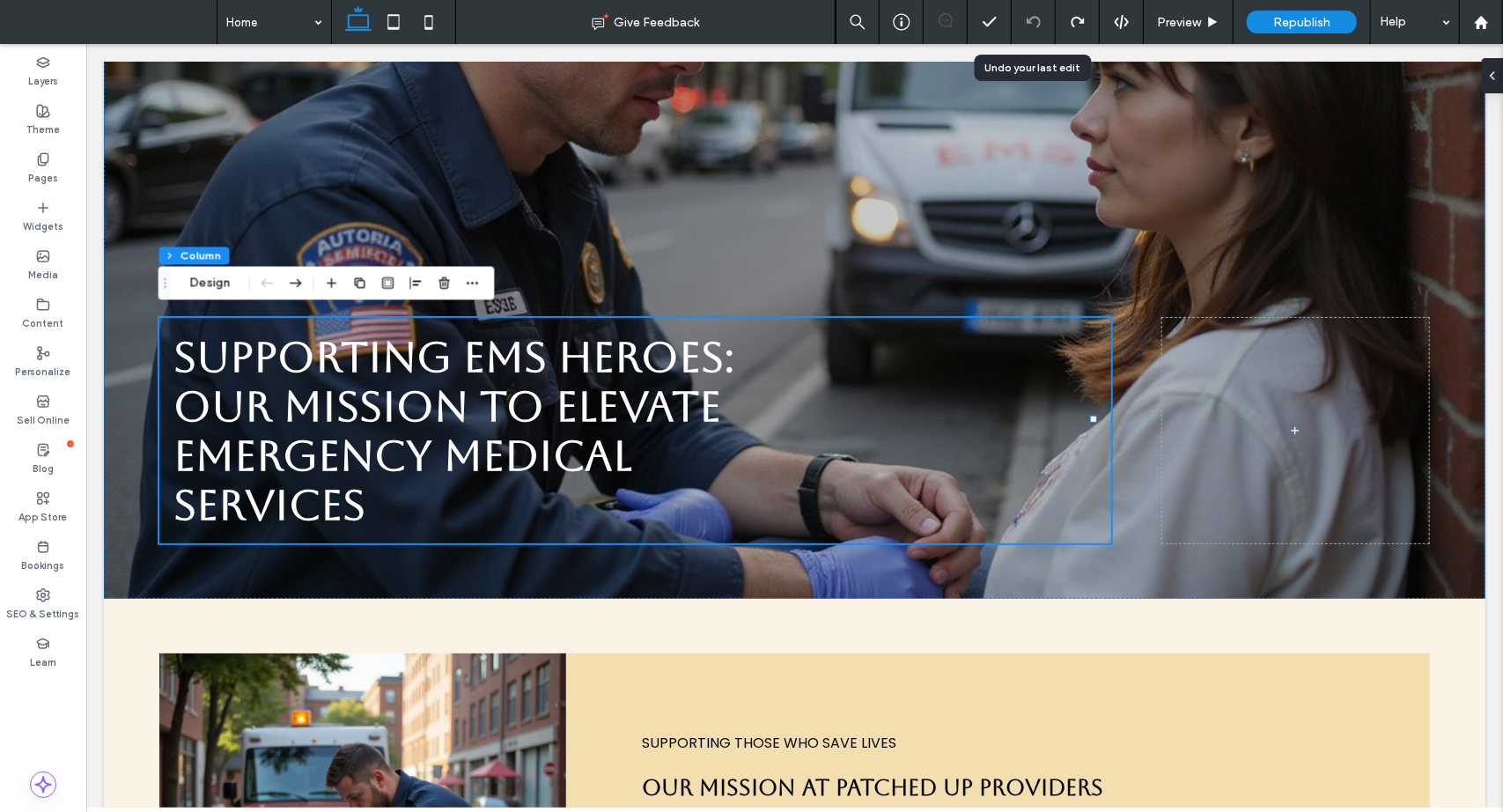
click at [1037, 21] on icon at bounding box center [1033, 21] width 15 height 15
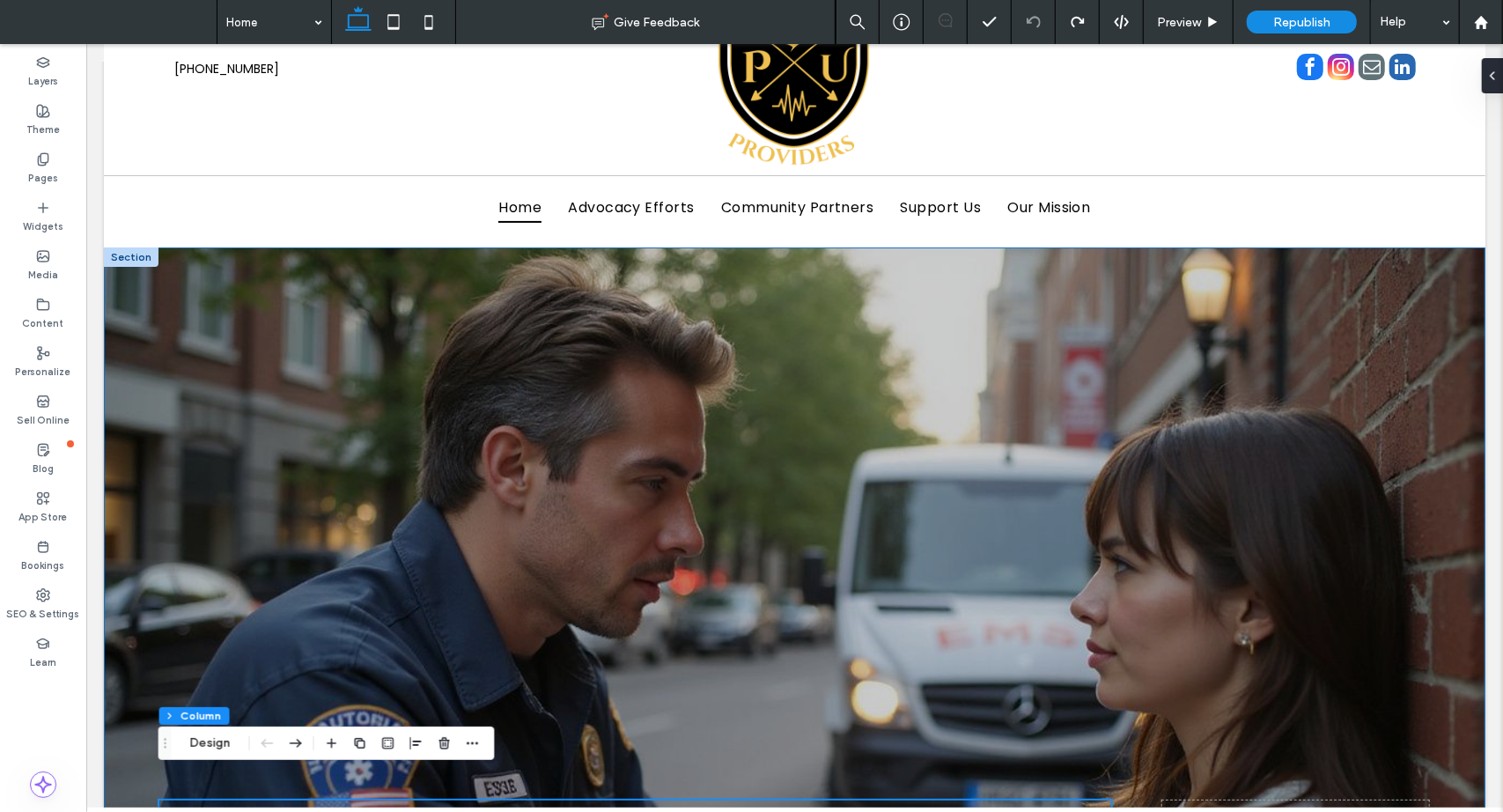
scroll to position [77, 0]
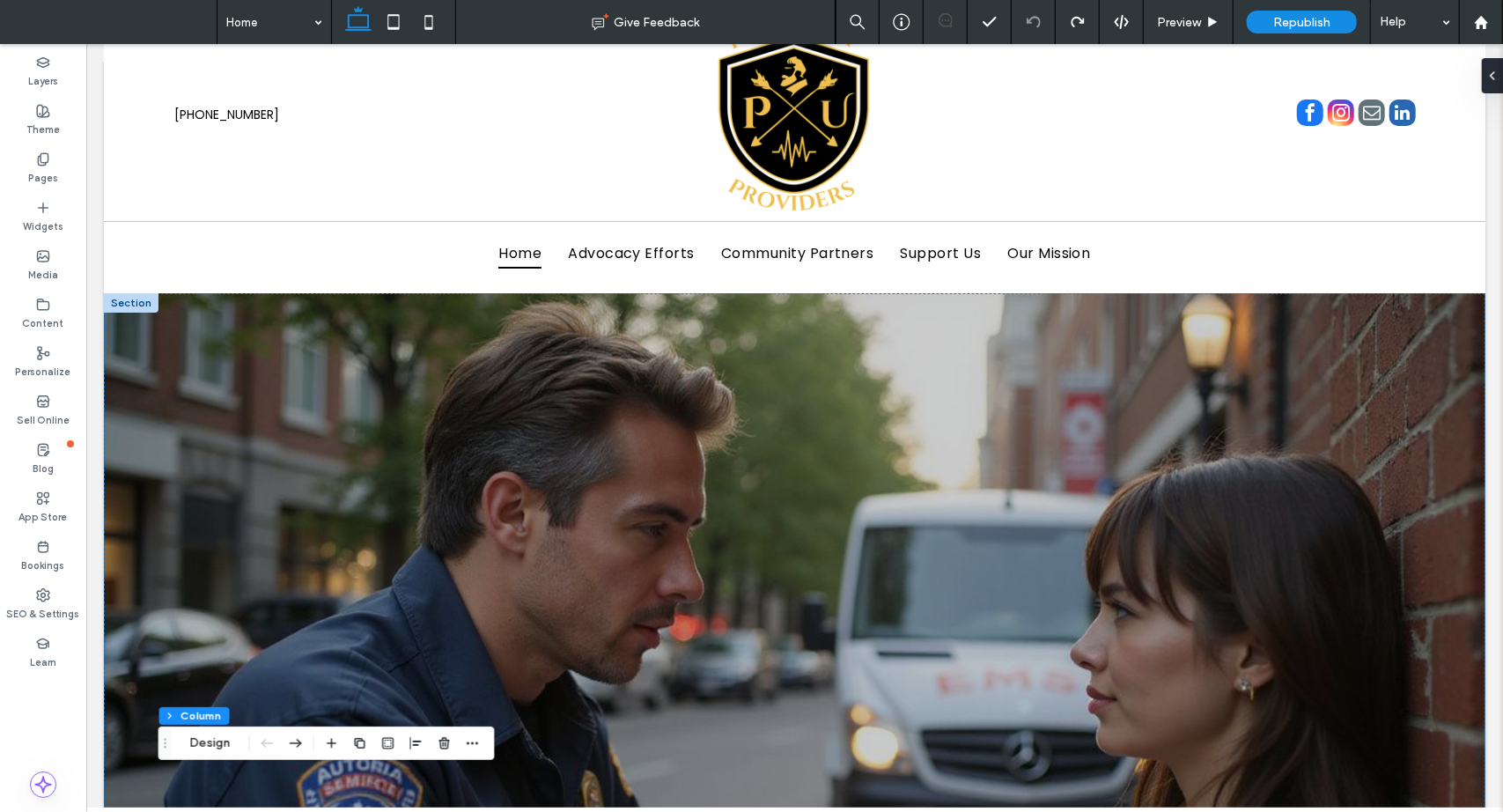
click at [128, 308] on div at bounding box center [130, 302] width 54 height 19
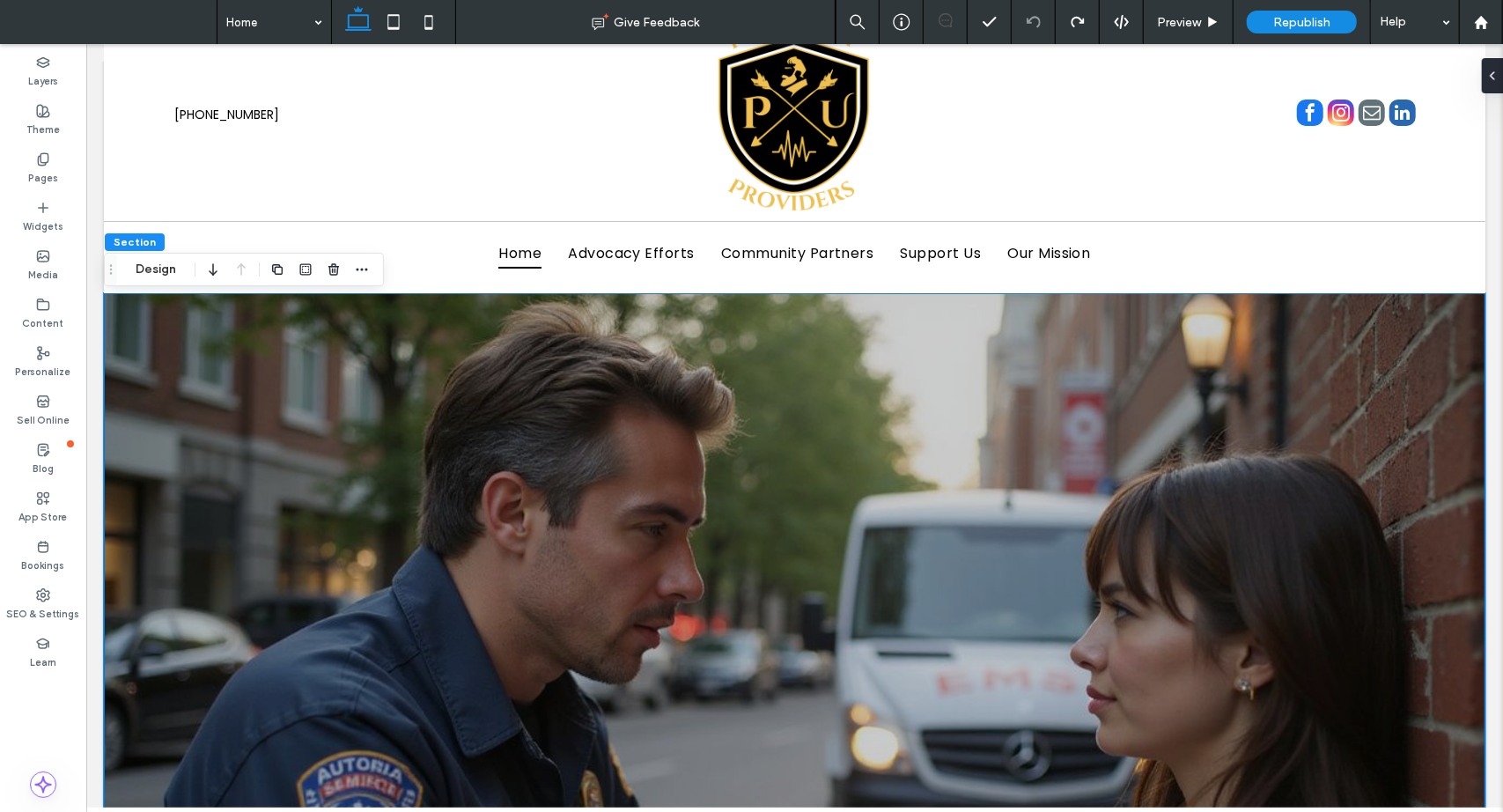
click at [27, 314] on label "Content" at bounding box center [44, 322] width 42 height 19
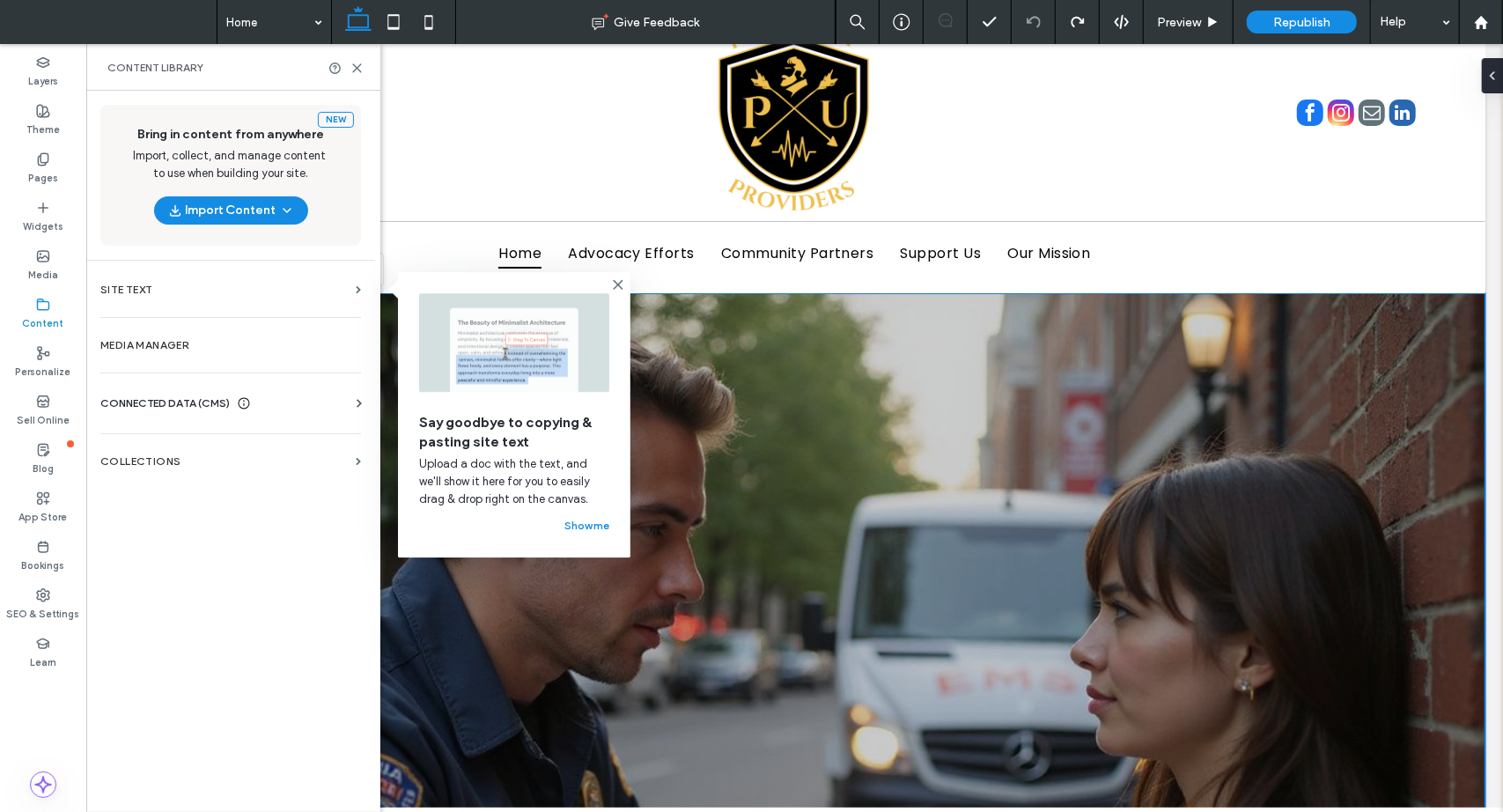
click at [167, 346] on label "Media Manager" at bounding box center [231, 345] width 261 height 13
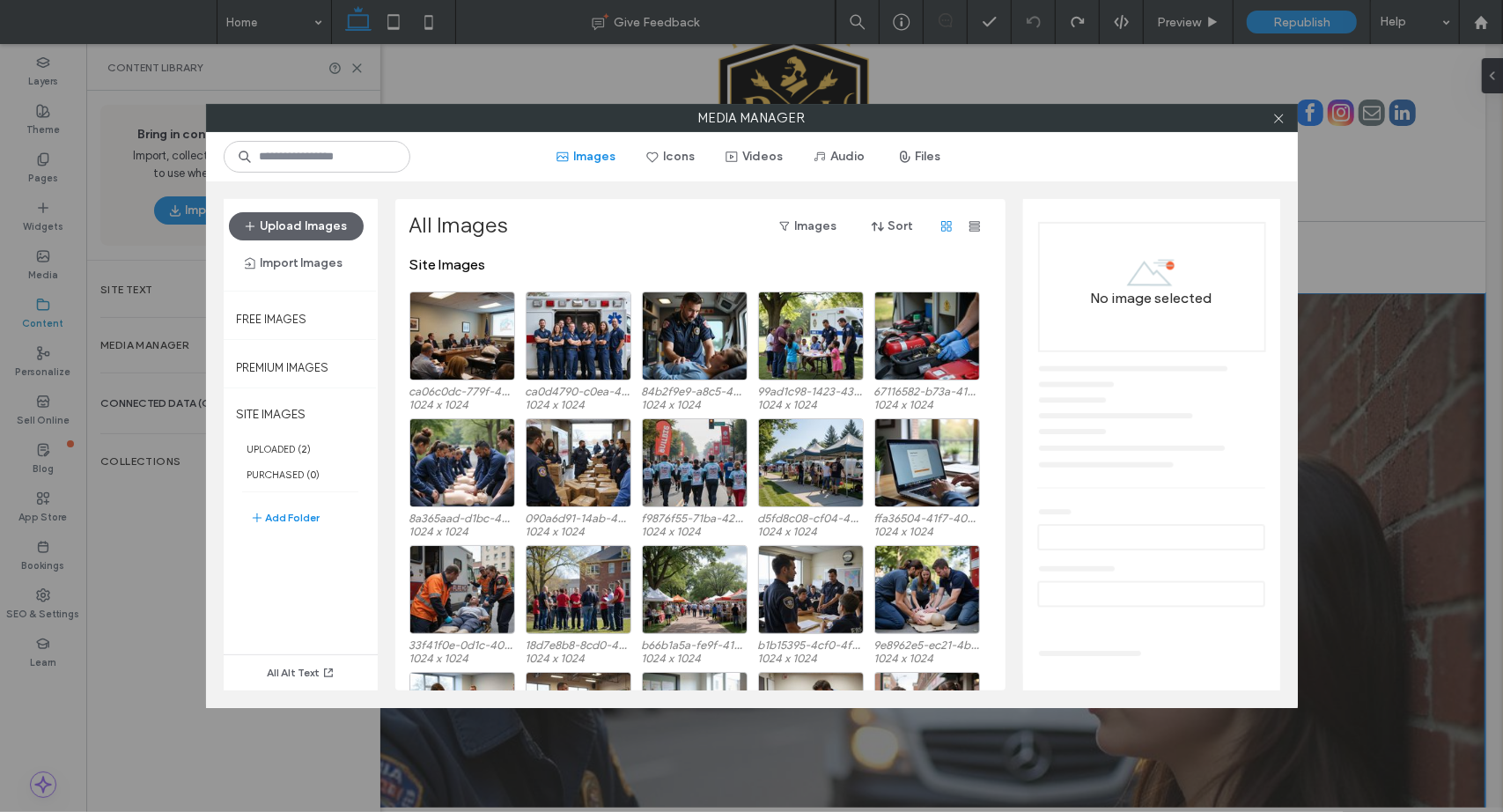
click at [1279, 111] on icon at bounding box center [1279, 118] width 14 height 14
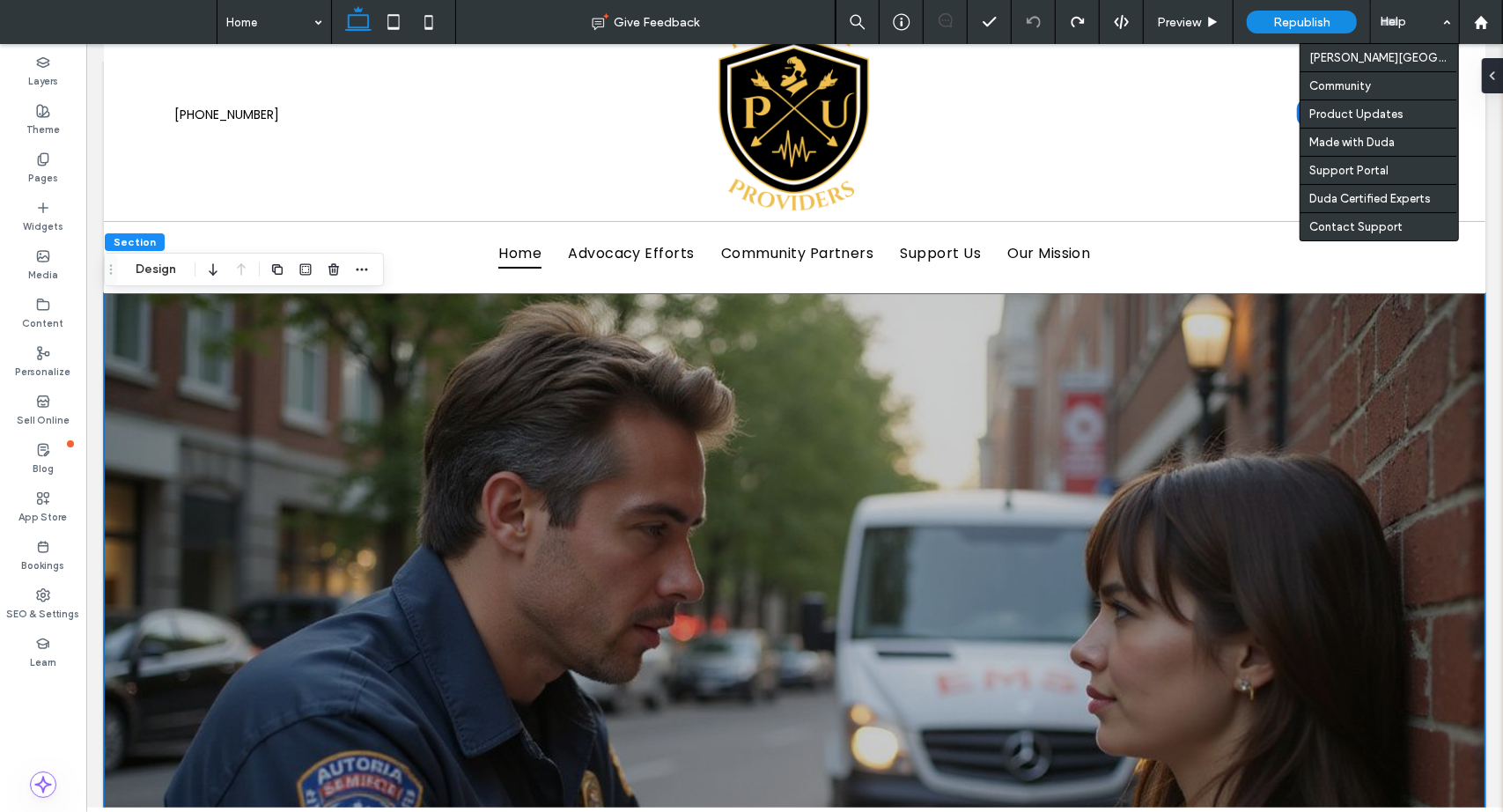
click at [1393, 24] on div "Help" at bounding box center [1414, 21] width 88 height 44
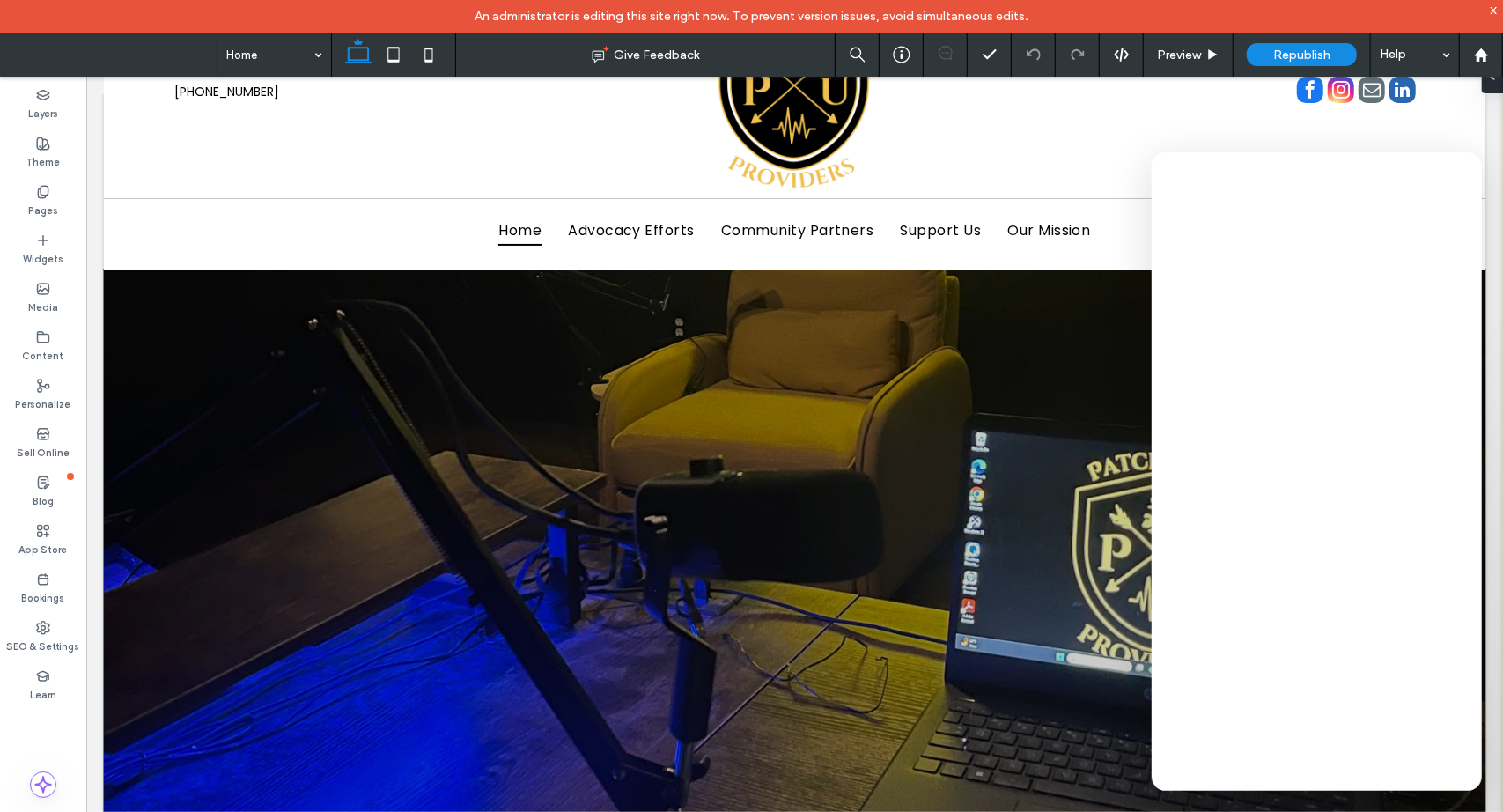
scroll to position [88, 0]
